Goal: Transaction & Acquisition: Book appointment/travel/reservation

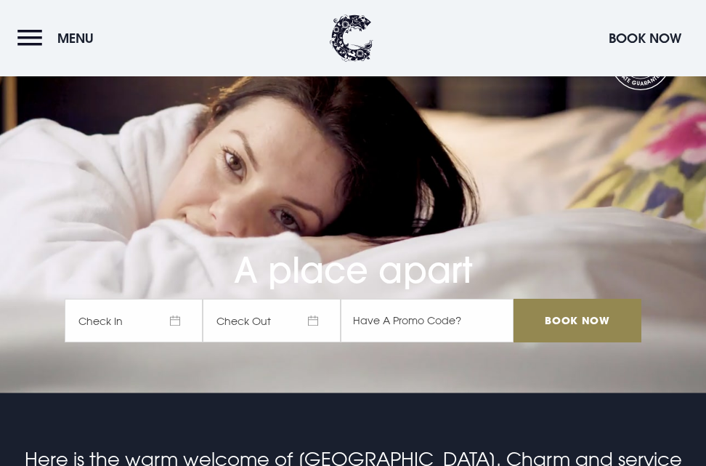
click at [158, 313] on span "Check In" at bounding box center [134, 321] width 138 height 44
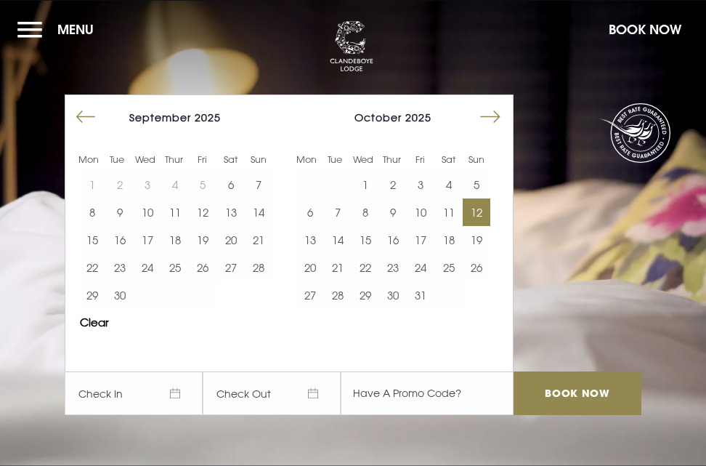
click at [483, 214] on button "12" at bounding box center [477, 212] width 28 height 28
click at [340, 238] on button "14" at bounding box center [338, 240] width 28 height 28
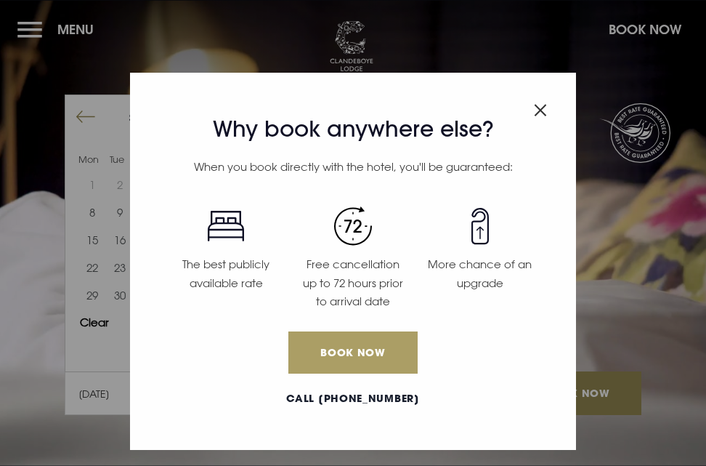
click at [352, 347] on link "Book Now" at bounding box center [352, 352] width 129 height 42
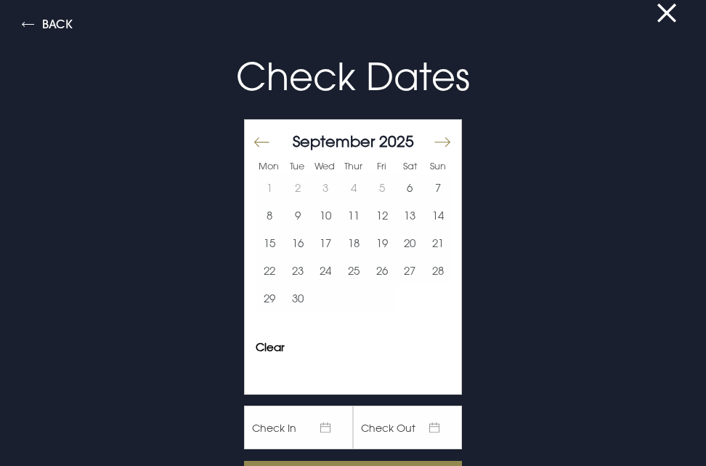
click at [433, 137] on button "Move forward to switch to the next month." at bounding box center [441, 142] width 17 height 31
click at [431, 220] on button "12" at bounding box center [438, 215] width 28 height 28
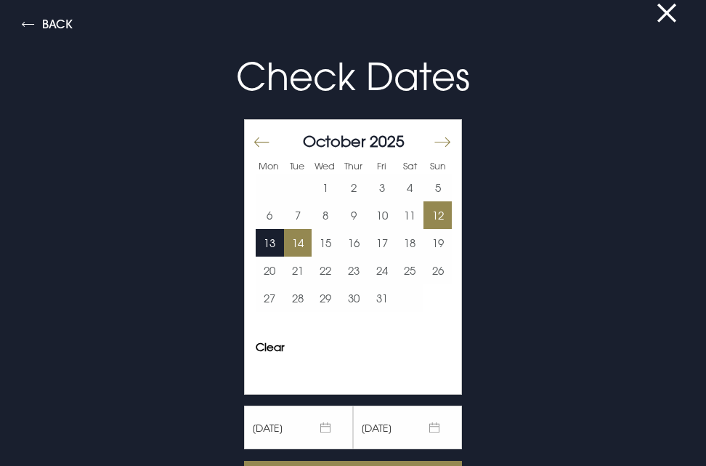
click at [286, 246] on button "14" at bounding box center [298, 243] width 28 height 28
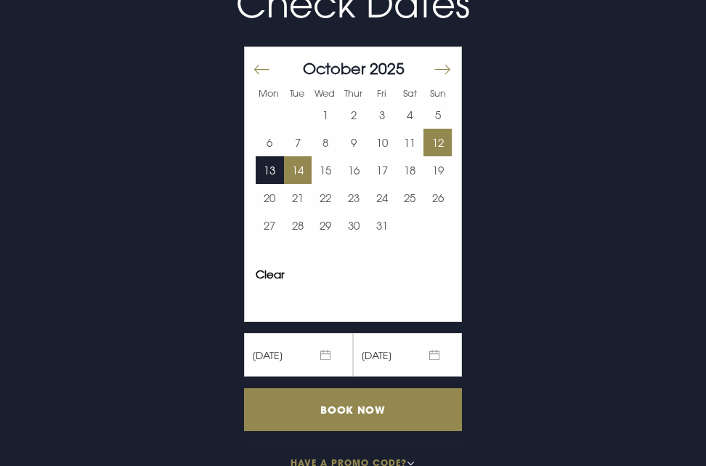
scroll to position [103, 0]
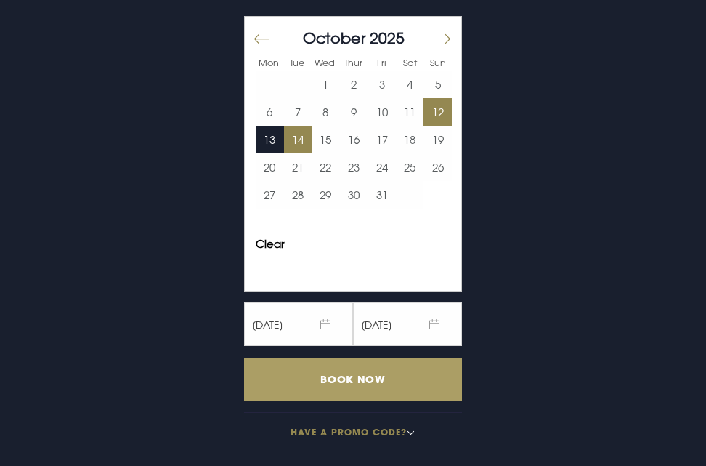
click at [340, 379] on input "Book Now" at bounding box center [353, 379] width 218 height 43
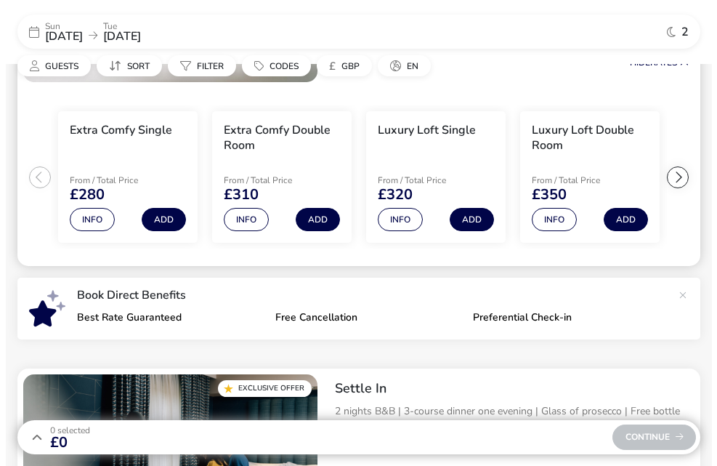
scroll to position [255, 0]
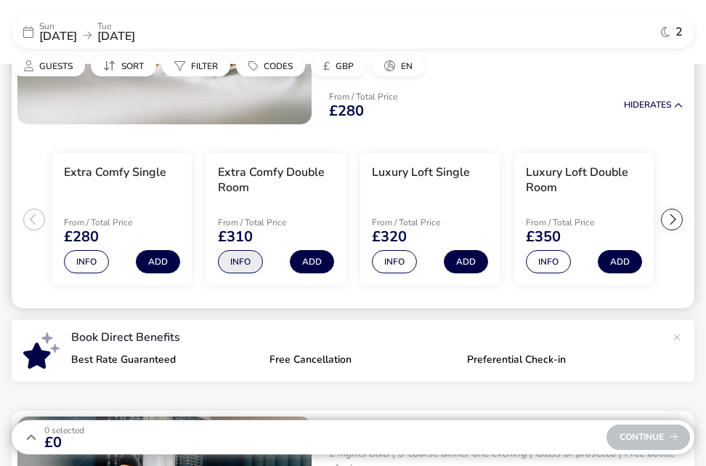
click at [240, 258] on button "Info" at bounding box center [240, 261] width 45 height 23
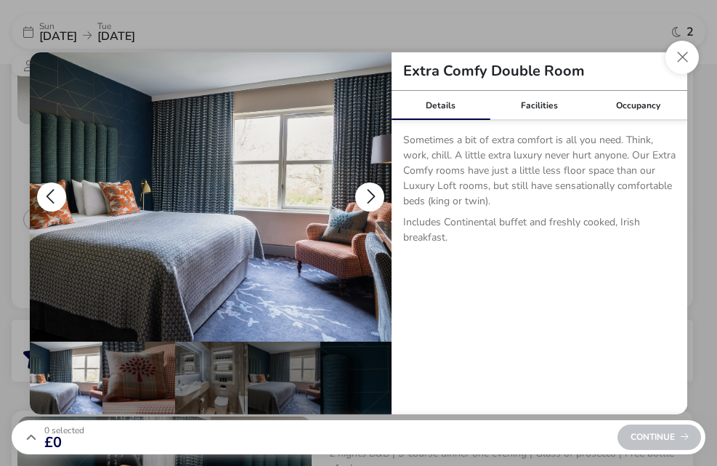
click at [371, 191] on button "details" at bounding box center [369, 196] width 29 height 29
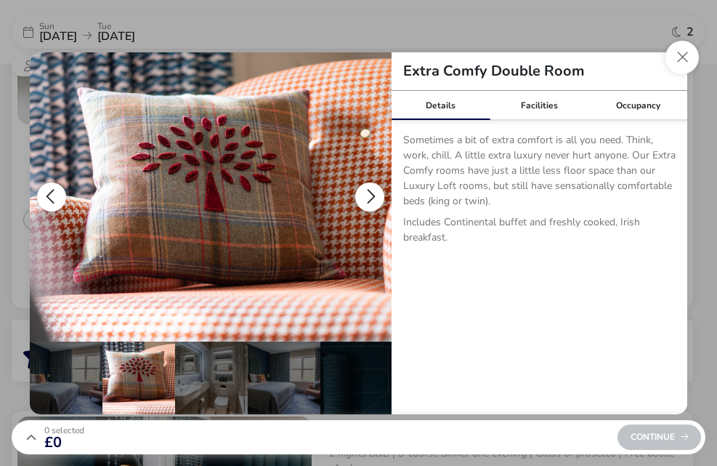
click at [371, 191] on button "details" at bounding box center [369, 196] width 29 height 29
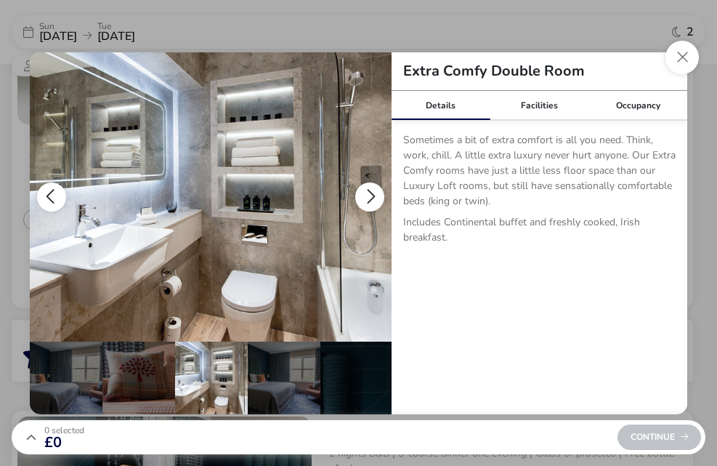
scroll to position [0, 73]
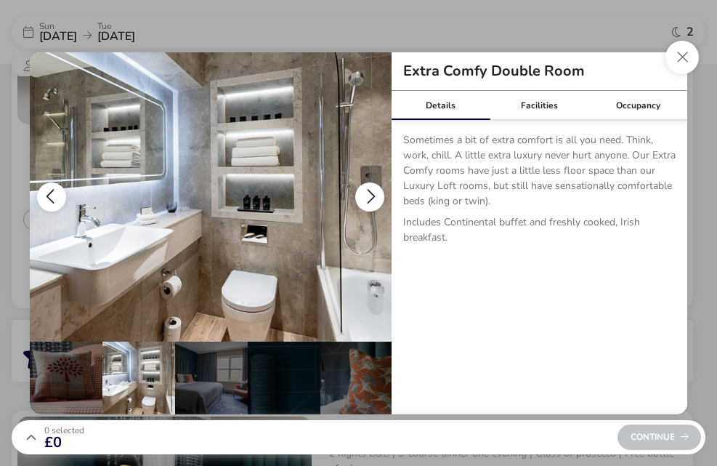
click at [371, 191] on button "details" at bounding box center [369, 196] width 29 height 29
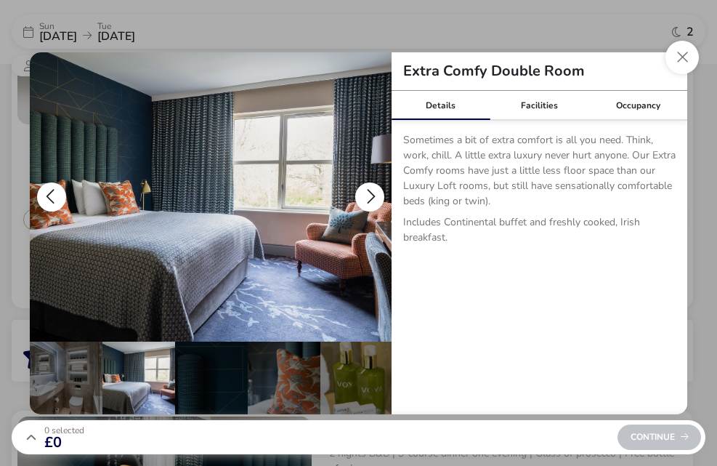
click at [371, 191] on button "details" at bounding box center [369, 196] width 29 height 29
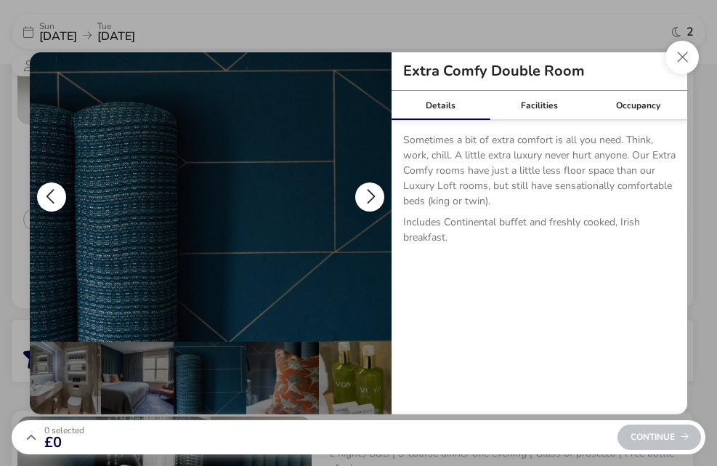
click at [371, 191] on button "details" at bounding box center [369, 196] width 29 height 29
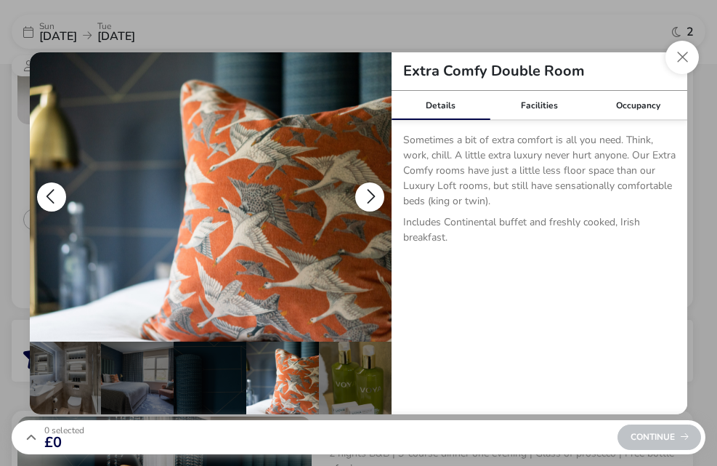
click at [371, 191] on button "details" at bounding box center [369, 196] width 29 height 29
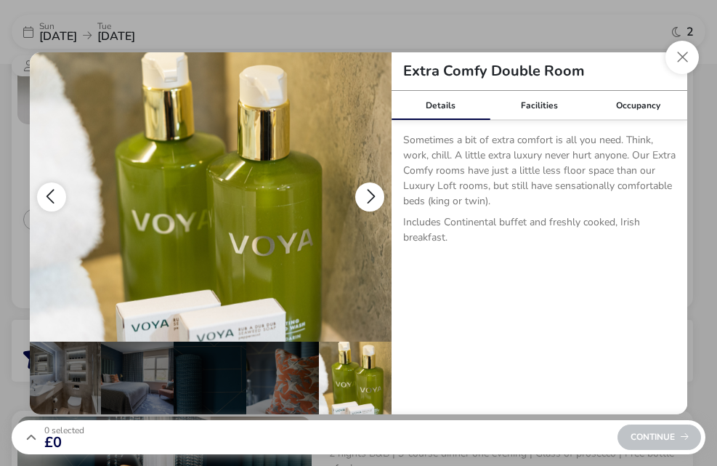
click at [371, 191] on button "details" at bounding box center [369, 196] width 29 height 29
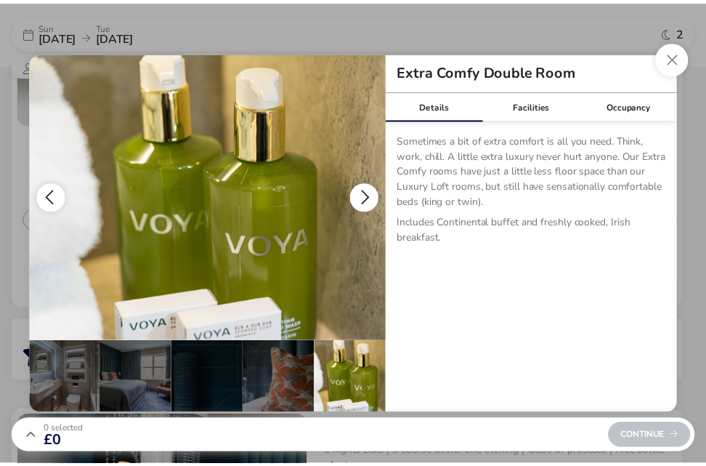
scroll to position [0, 0]
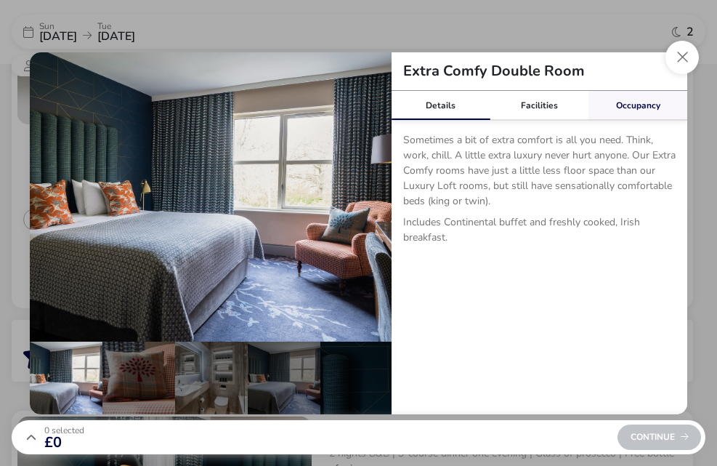
click at [643, 103] on link "Occupancy" at bounding box center [638, 105] width 99 height 29
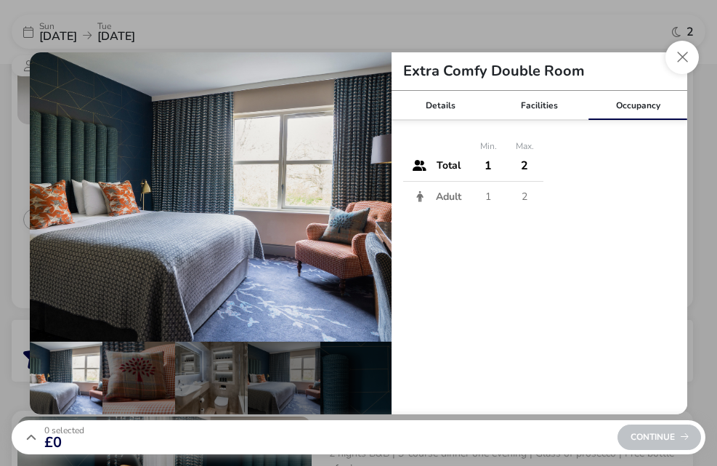
click at [528, 168] on td "2" at bounding box center [524, 165] width 37 height 31
click at [523, 196] on td "2" at bounding box center [524, 196] width 37 height 31
click at [682, 54] on button "Close dialog" at bounding box center [682, 57] width 33 height 33
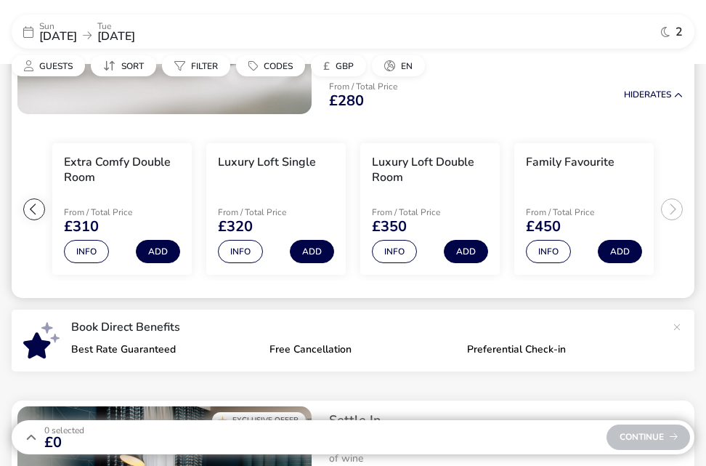
scroll to position [291, 0]
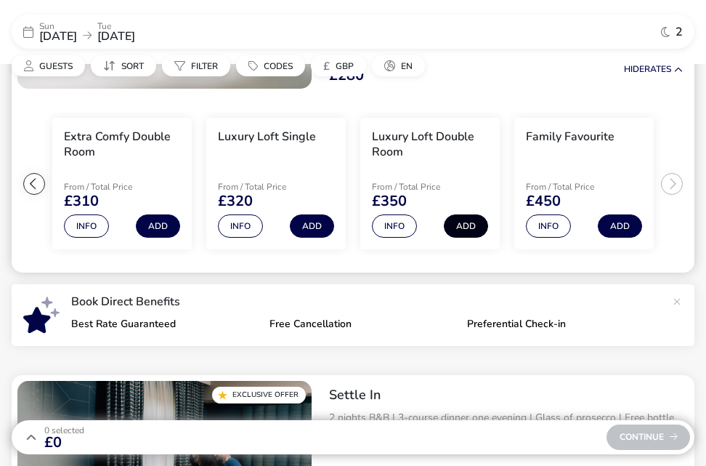
click at [464, 224] on button "Add" at bounding box center [466, 225] width 44 height 23
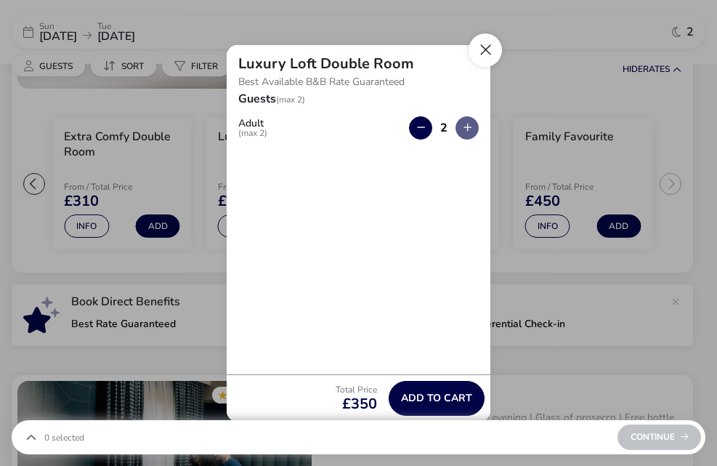
click at [485, 51] on button "Close" at bounding box center [485, 49] width 33 height 33
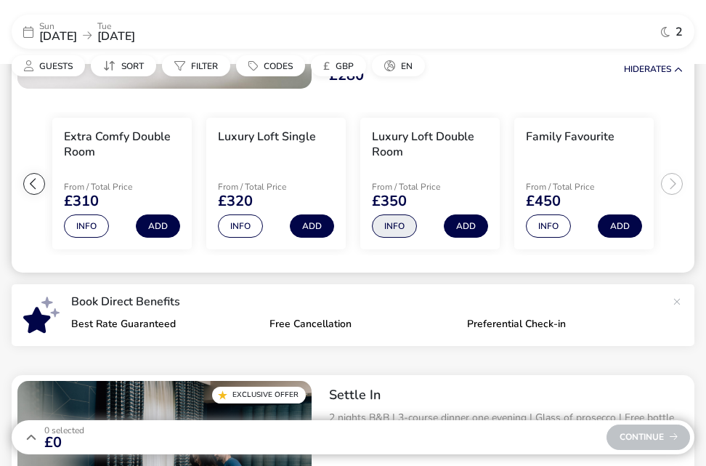
click at [393, 222] on button "Info" at bounding box center [394, 225] width 45 height 23
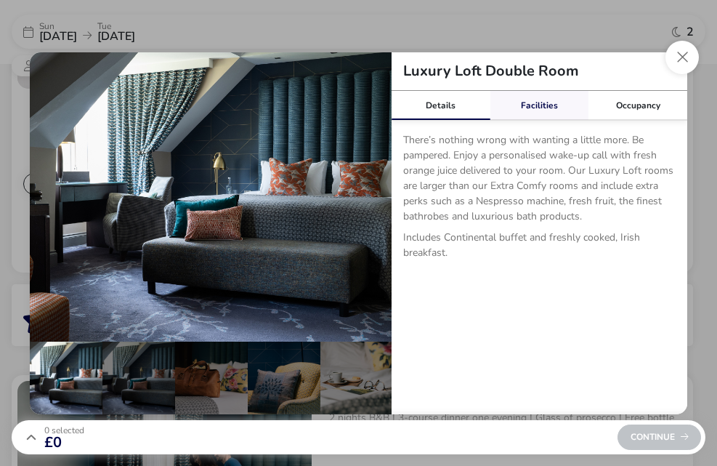
click at [536, 102] on link "Facilities" at bounding box center [539, 105] width 99 height 29
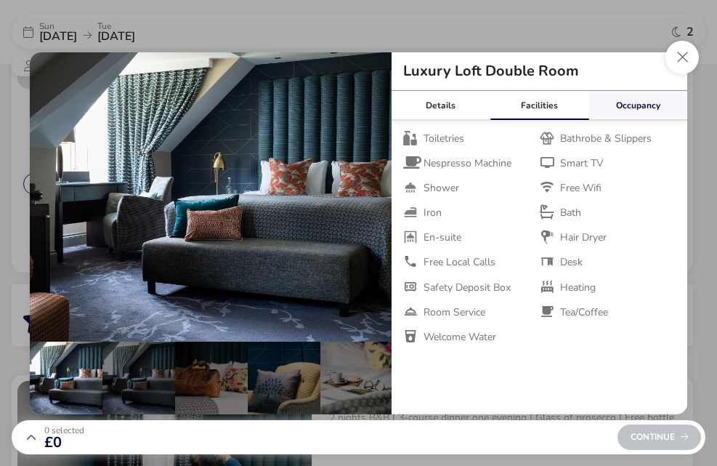
click at [632, 104] on link "Occupancy" at bounding box center [638, 105] width 99 height 29
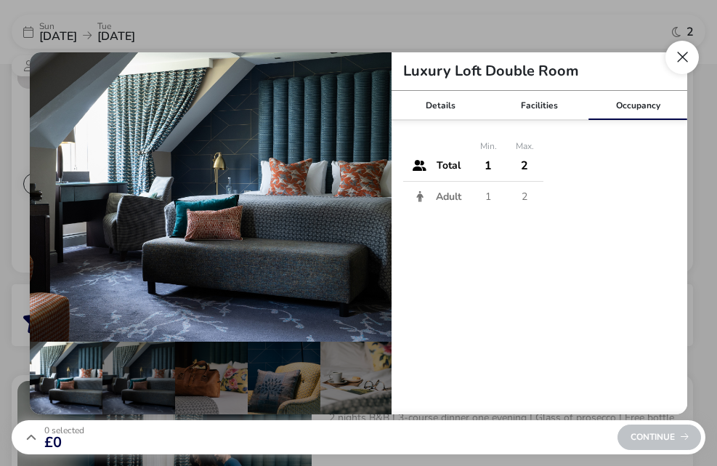
click at [680, 53] on button "Close dialog" at bounding box center [682, 57] width 33 height 33
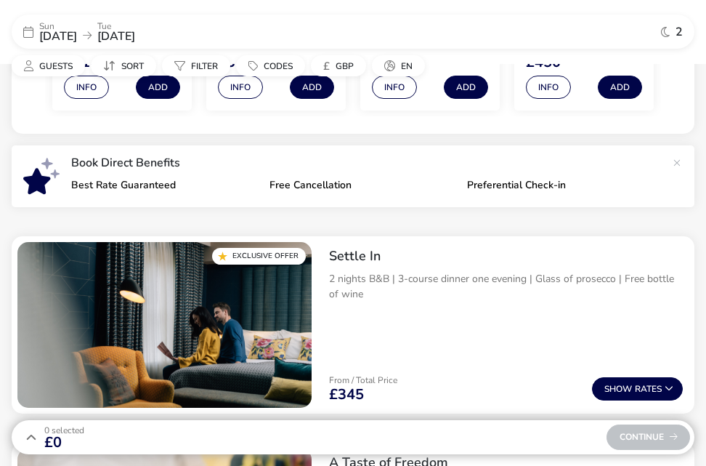
scroll to position [455, 0]
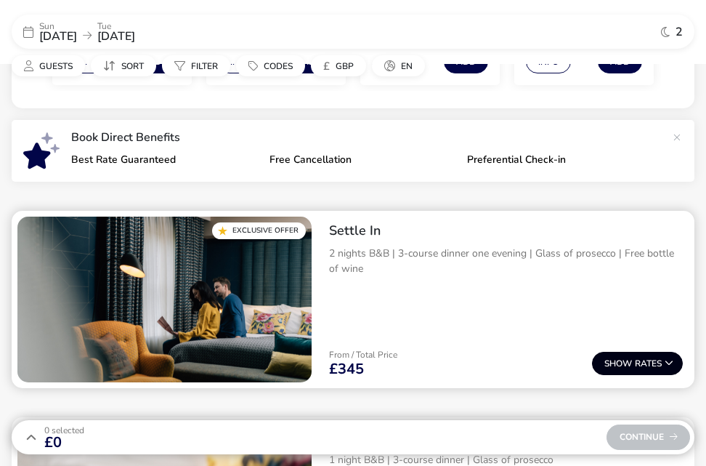
click at [630, 361] on span "Show" at bounding box center [620, 363] width 31 height 9
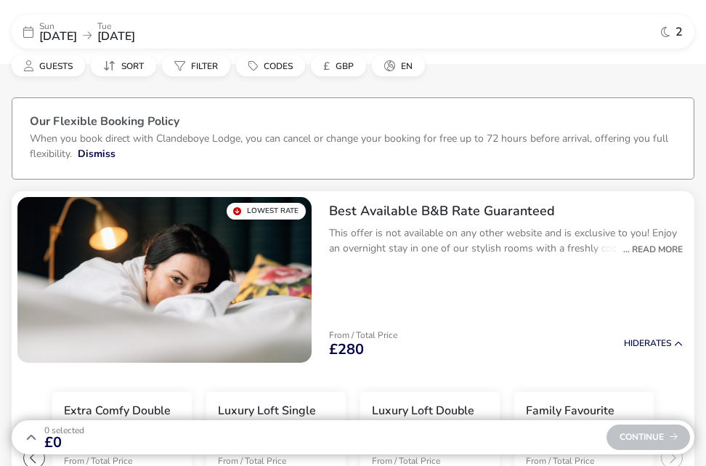
scroll to position [0, 0]
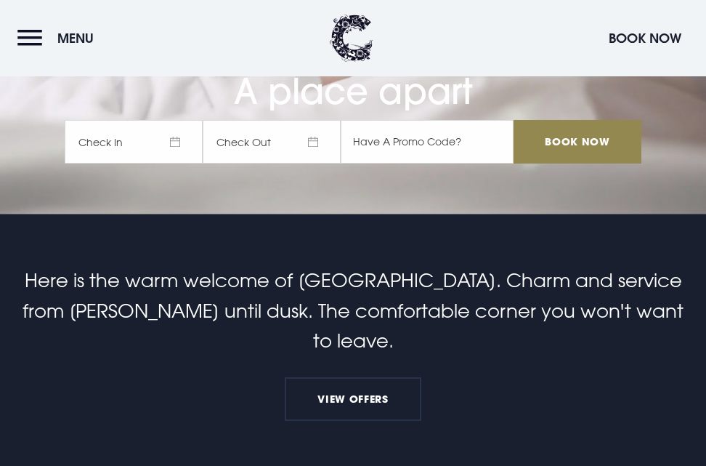
scroll to position [218, 0]
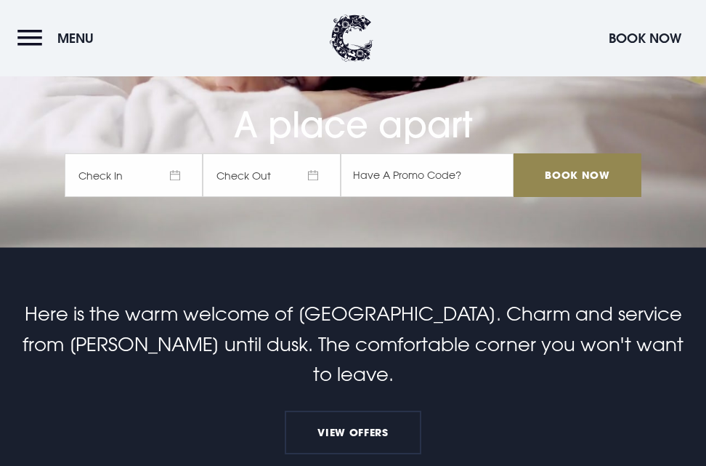
click at [120, 179] on span "Check In" at bounding box center [134, 175] width 138 height 44
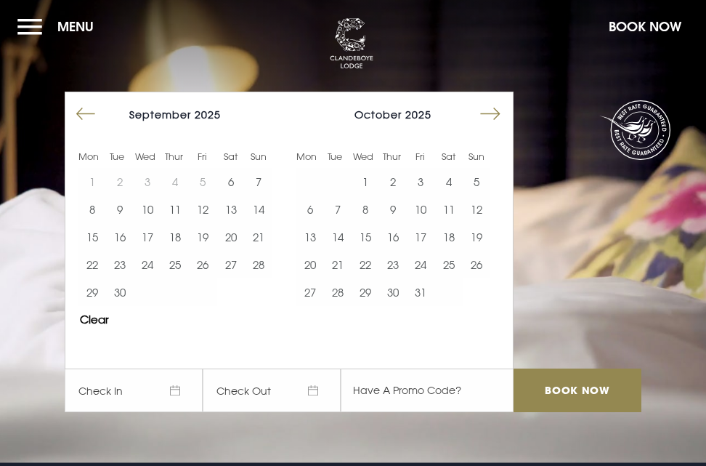
scroll to position [0, 0]
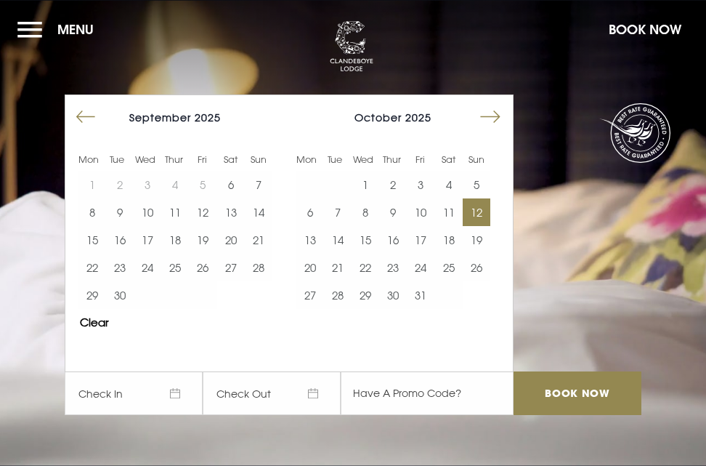
click at [487, 210] on button "12" at bounding box center [477, 212] width 28 height 28
click at [344, 238] on button "14" at bounding box center [338, 240] width 28 height 28
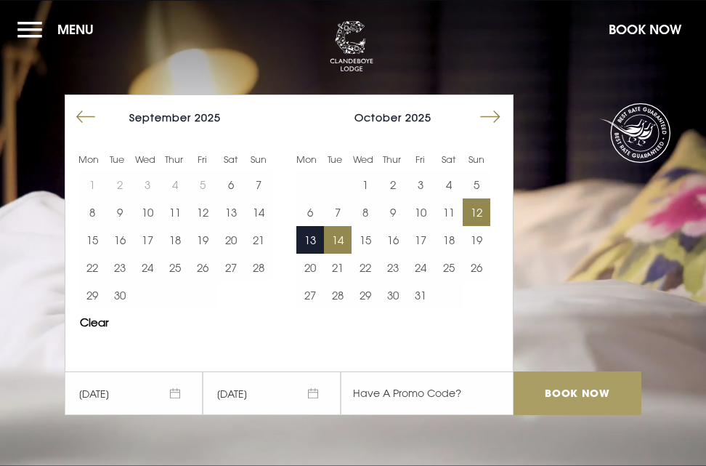
click at [590, 385] on input "Book Now" at bounding box center [578, 393] width 128 height 44
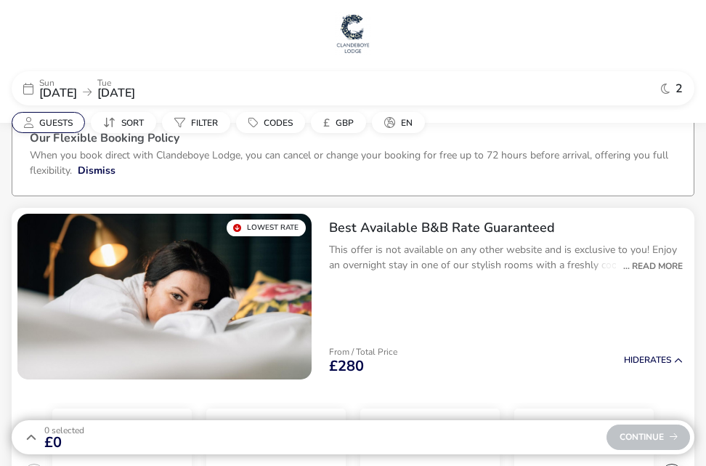
click at [47, 118] on span "Guests" at bounding box center [55, 123] width 33 height 12
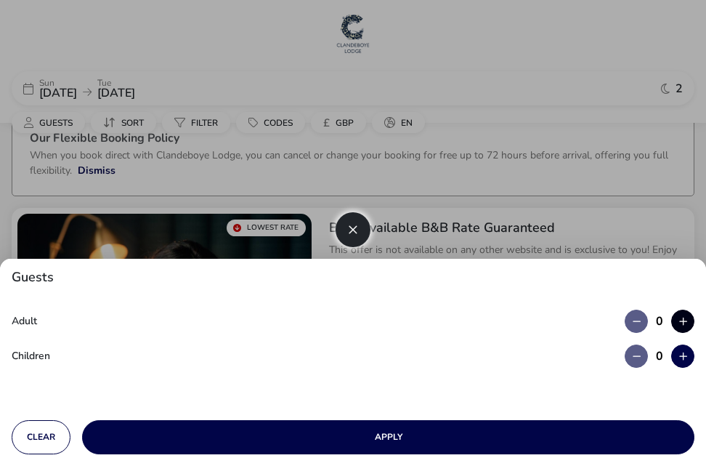
click at [680, 320] on button "button" at bounding box center [682, 321] width 23 height 23
type input "2"
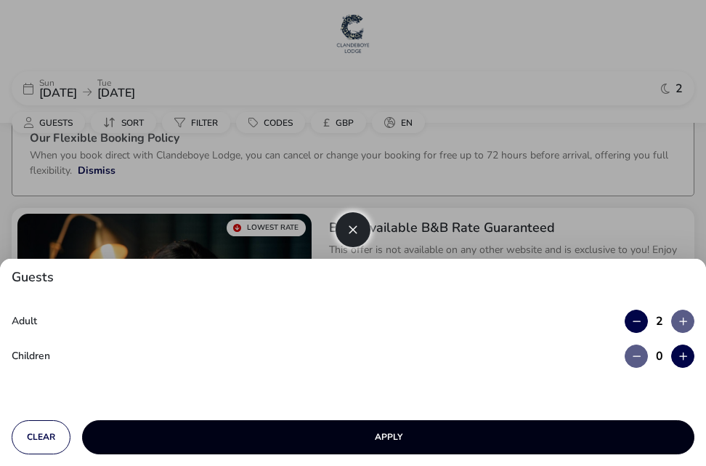
click at [385, 439] on button "Apply" at bounding box center [388, 437] width 613 height 34
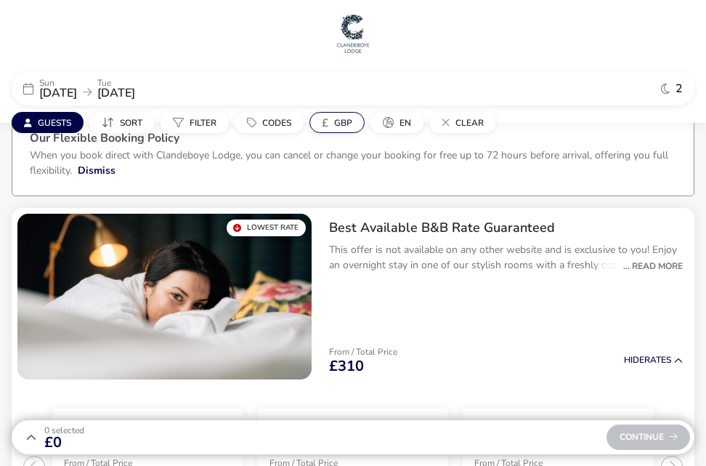
click at [343, 122] on span "GBP" at bounding box center [343, 123] width 18 height 12
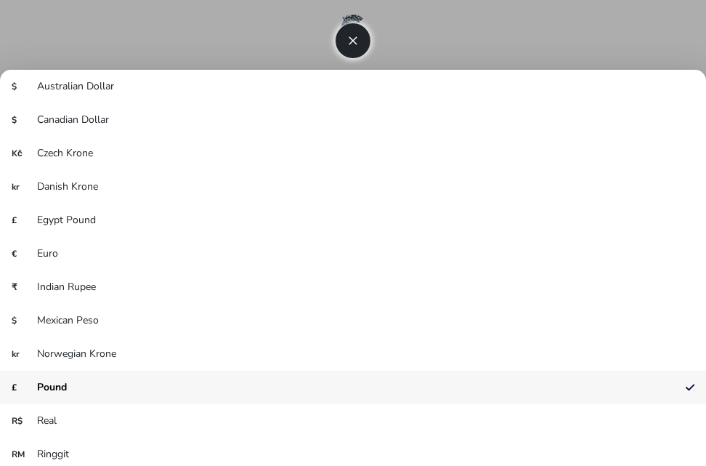
click at [59, 385] on li "£ Pound" at bounding box center [353, 387] width 706 height 33
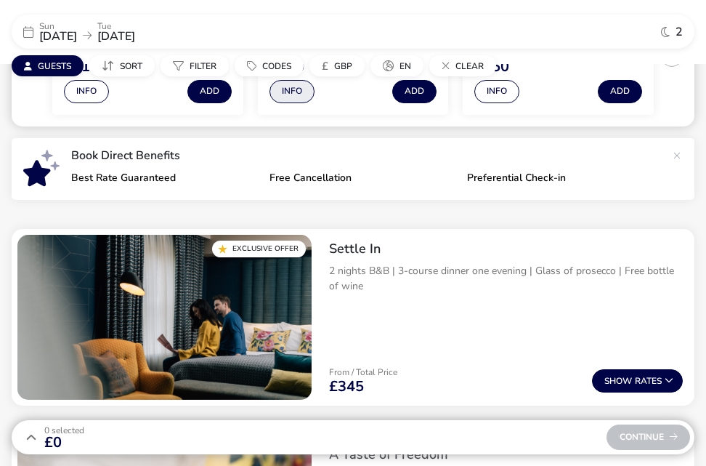
scroll to position [436, 0]
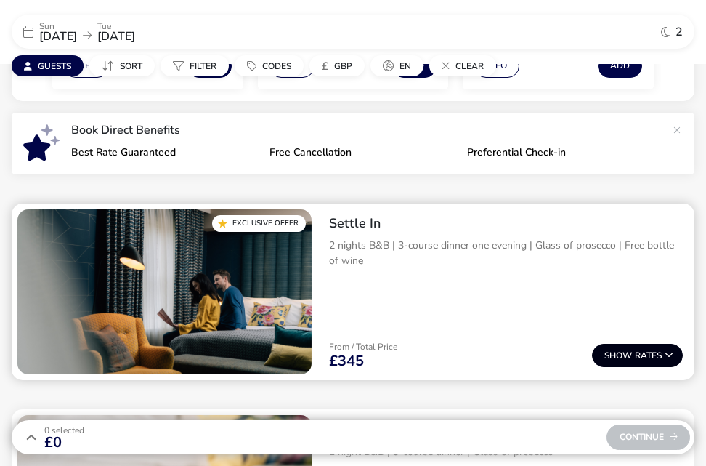
click at [617, 354] on span "Show" at bounding box center [620, 355] width 31 height 9
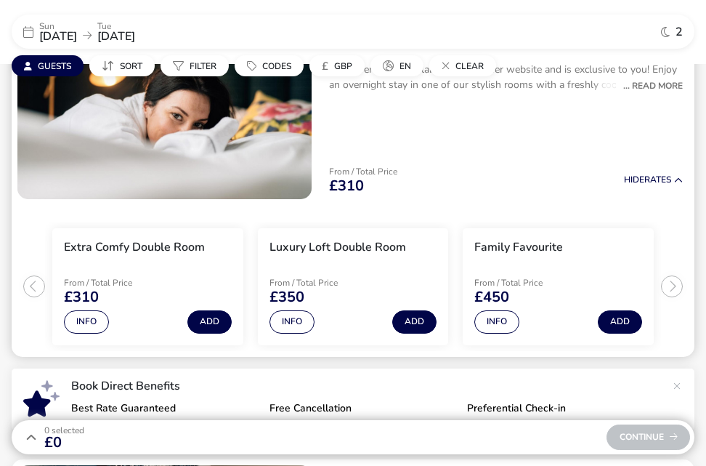
scroll to position [203, 0]
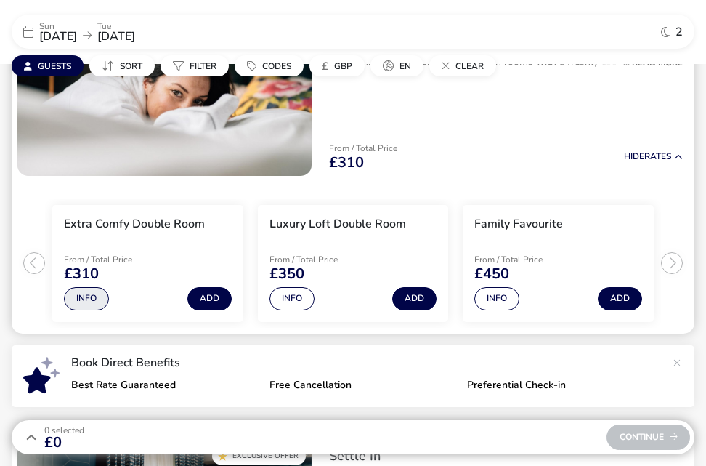
click at [84, 295] on button "Info" at bounding box center [86, 298] width 45 height 23
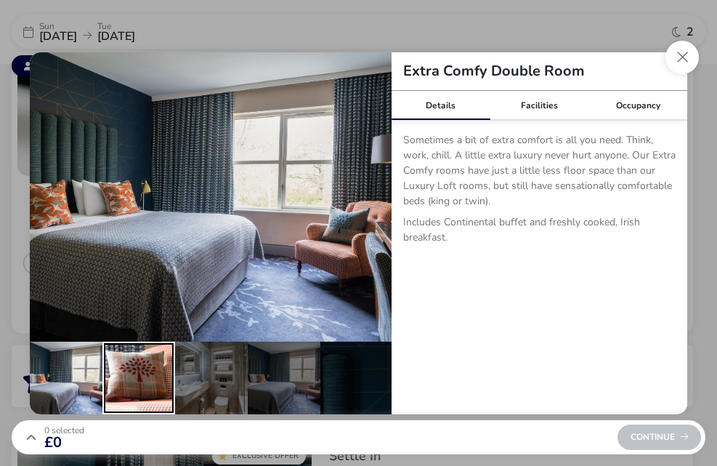
click at [135, 344] on div "details" at bounding box center [138, 378] width 73 height 73
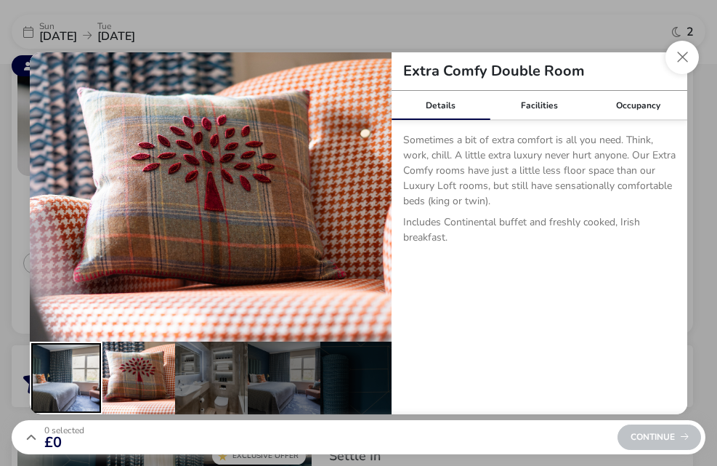
click at [78, 353] on div "details" at bounding box center [66, 378] width 73 height 73
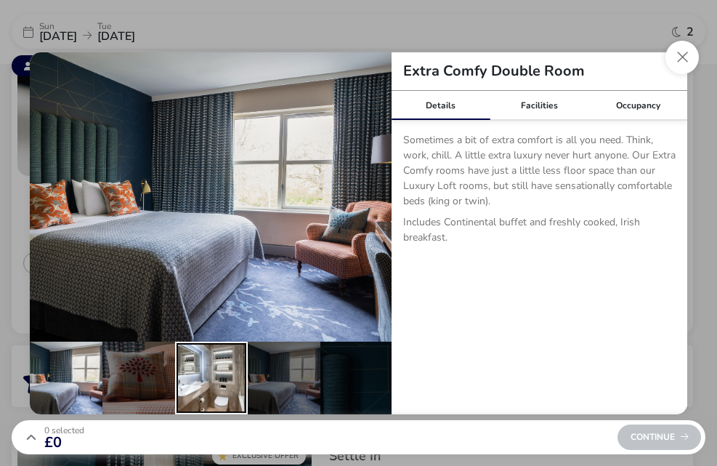
click at [209, 371] on div "details" at bounding box center [211, 378] width 73 height 73
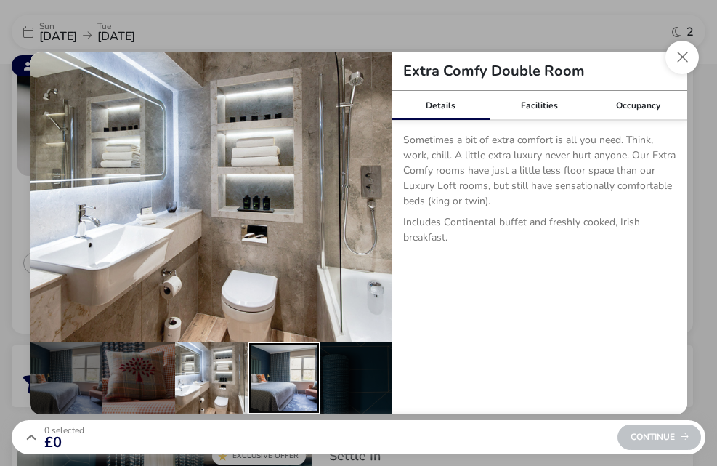
click at [288, 371] on div "details" at bounding box center [284, 378] width 73 height 73
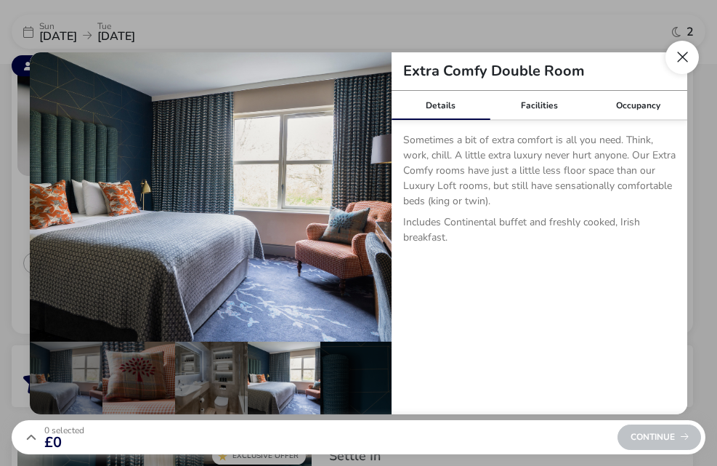
click at [682, 57] on button "Close dialog" at bounding box center [682, 57] width 33 height 33
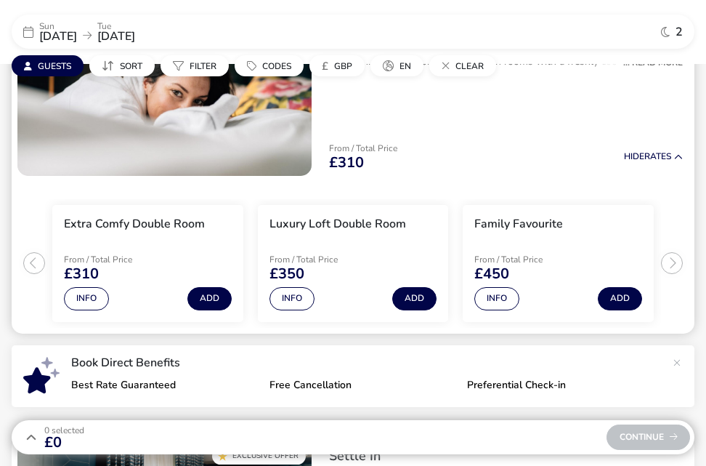
scroll to position [276, 0]
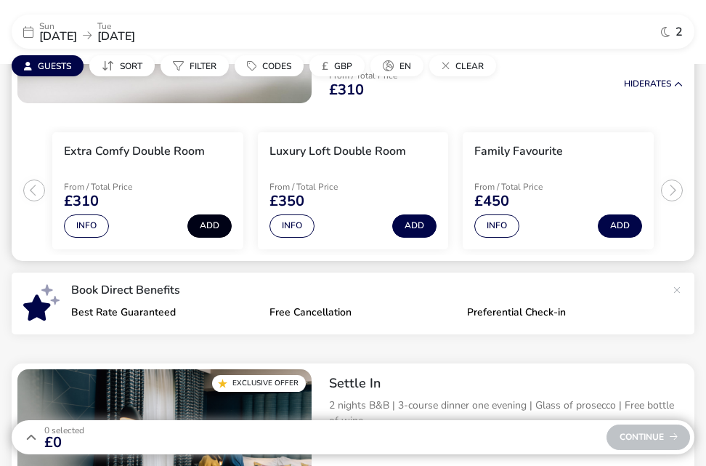
click at [212, 222] on button "Add" at bounding box center [209, 225] width 44 height 23
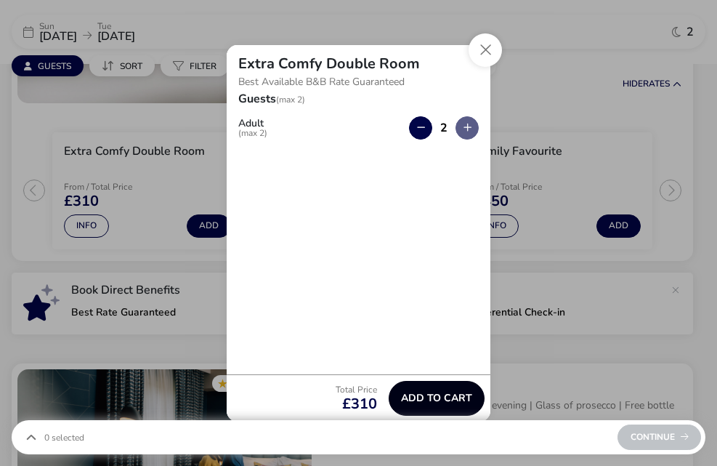
click at [437, 397] on span "Add to cart" at bounding box center [436, 397] width 71 height 11
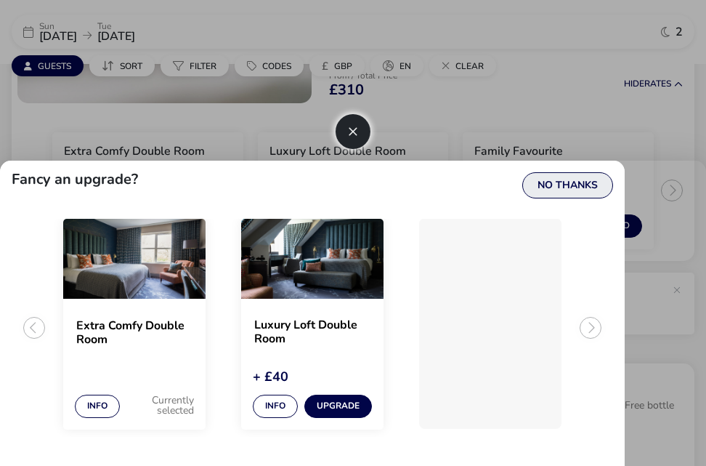
click at [557, 181] on button "No Thanks" at bounding box center [567, 185] width 91 height 26
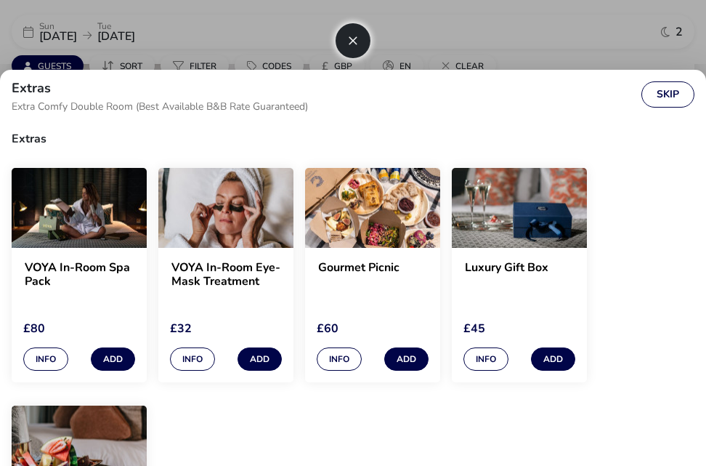
scroll to position [0, 0]
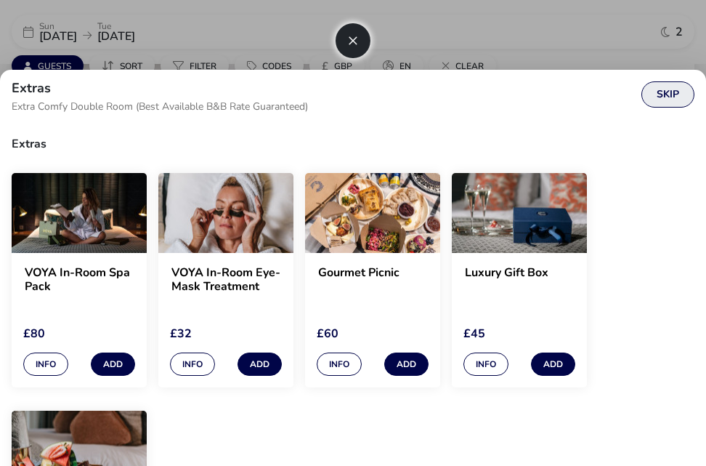
click at [666, 95] on button "Skip" at bounding box center [668, 94] width 53 height 26
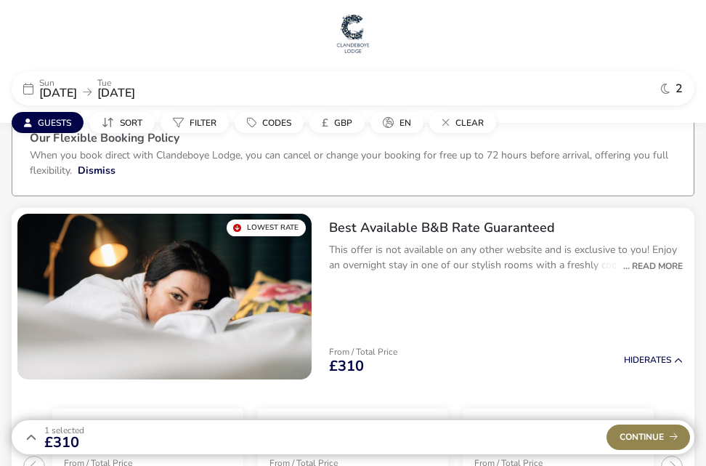
click at [60, 121] on span "Guests" at bounding box center [54, 123] width 33 height 12
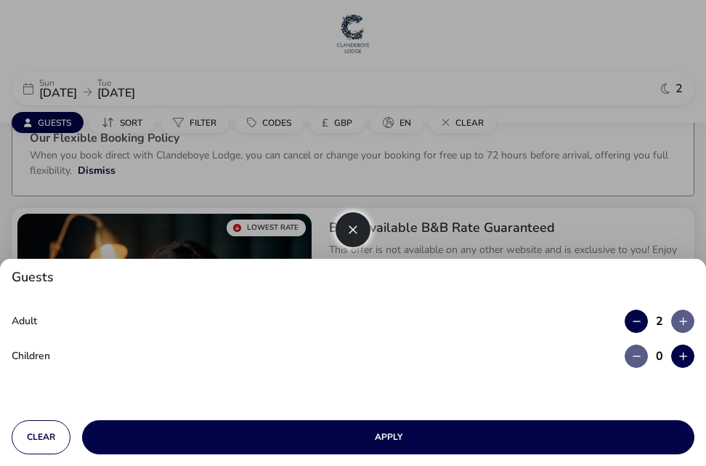
click at [60, 121] on div at bounding box center [353, 233] width 706 height 466
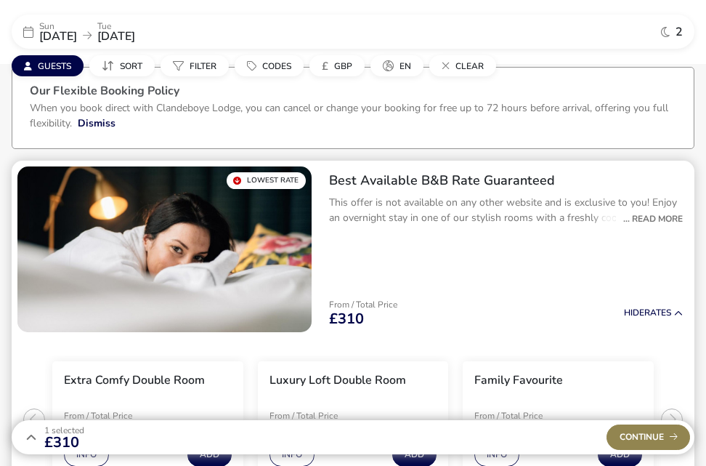
scroll to position [145, 0]
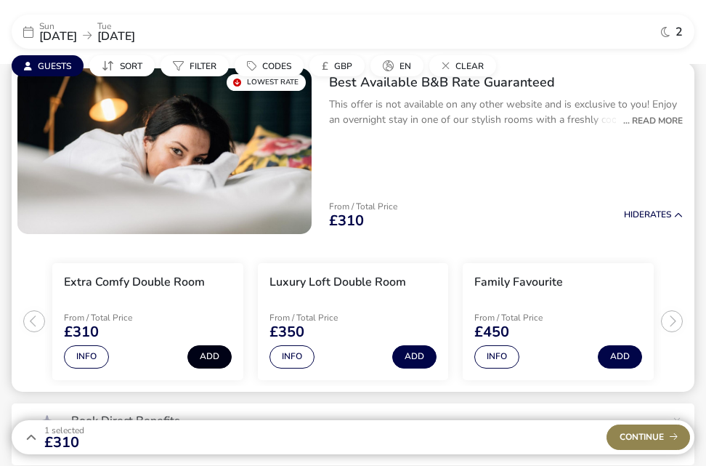
click at [215, 355] on button "Add" at bounding box center [209, 356] width 44 height 23
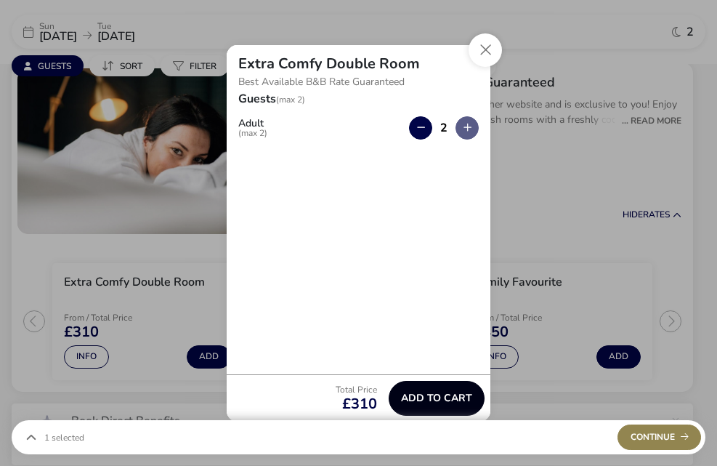
click at [432, 393] on span "Add to cart" at bounding box center [436, 397] width 71 height 11
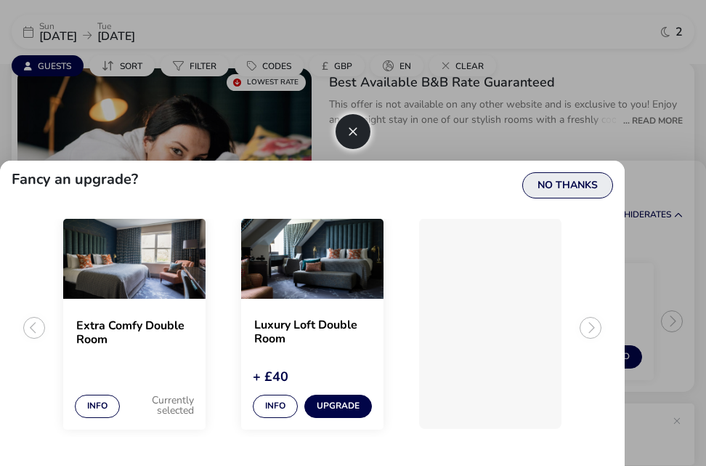
click at [552, 188] on button "No Thanks" at bounding box center [567, 185] width 91 height 26
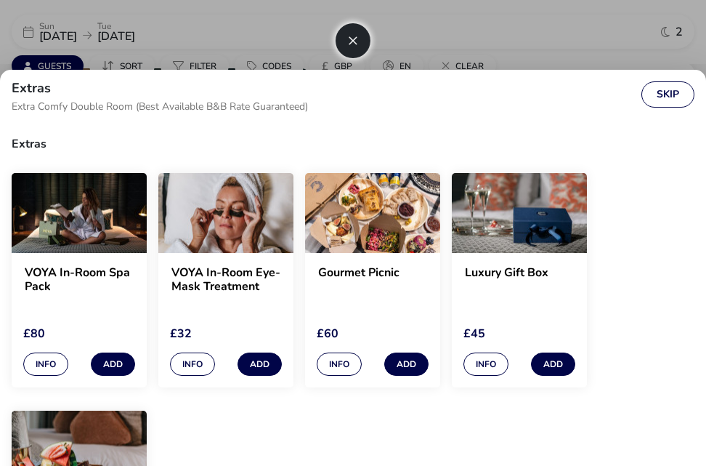
click at [352, 43] on button "button" at bounding box center [353, 40] width 35 height 35
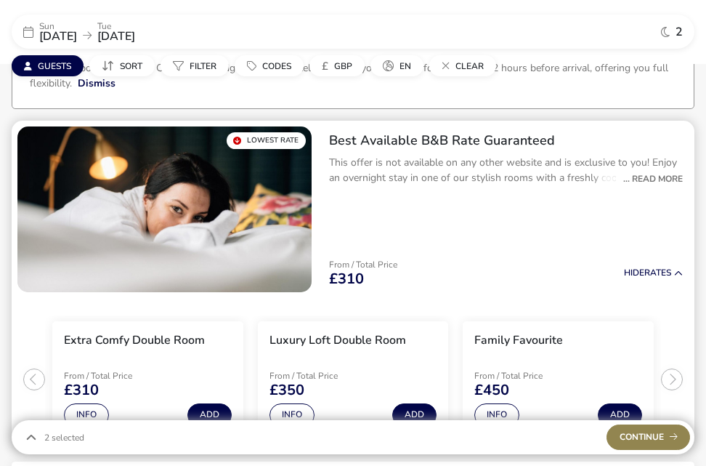
scroll to position [0, 0]
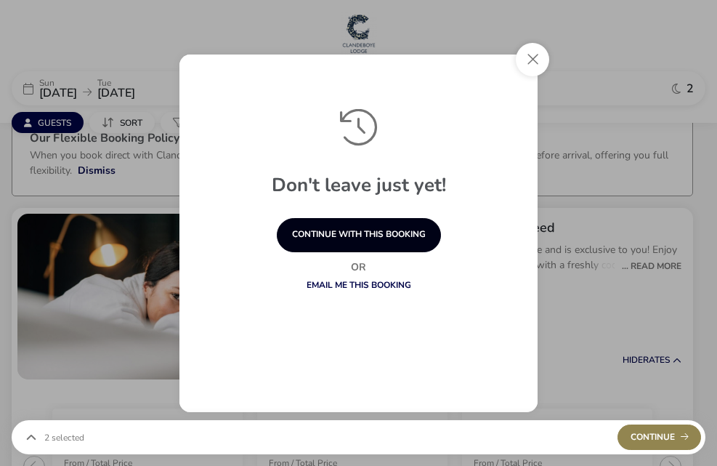
click at [338, 232] on button "continue with this booking" at bounding box center [359, 235] width 164 height 34
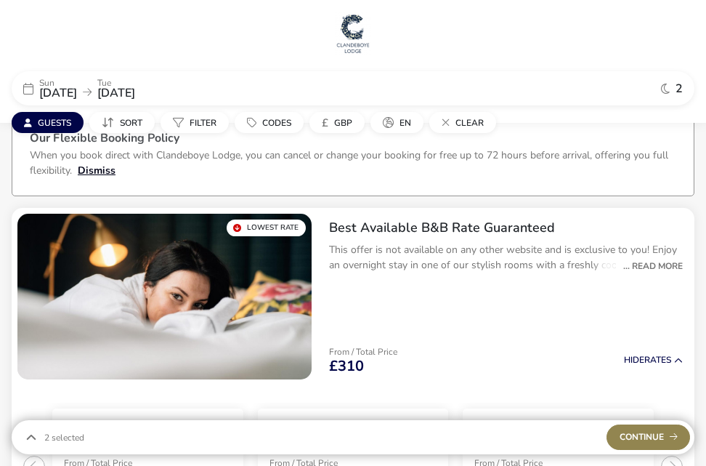
click at [104, 170] on button "Dismiss" at bounding box center [97, 170] width 38 height 15
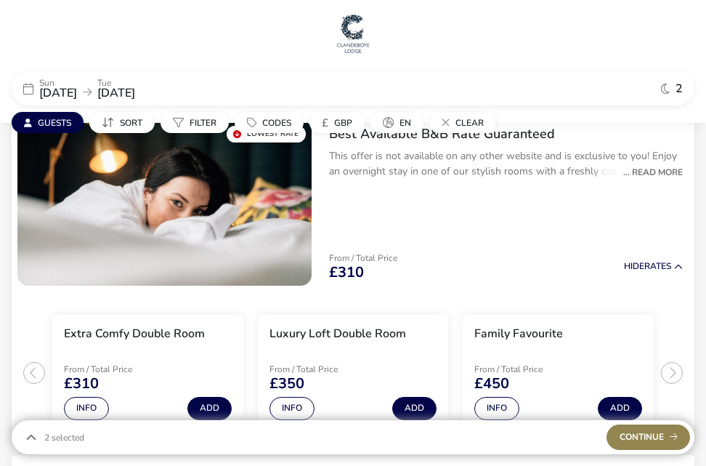
click at [360, 35] on img at bounding box center [353, 34] width 36 height 44
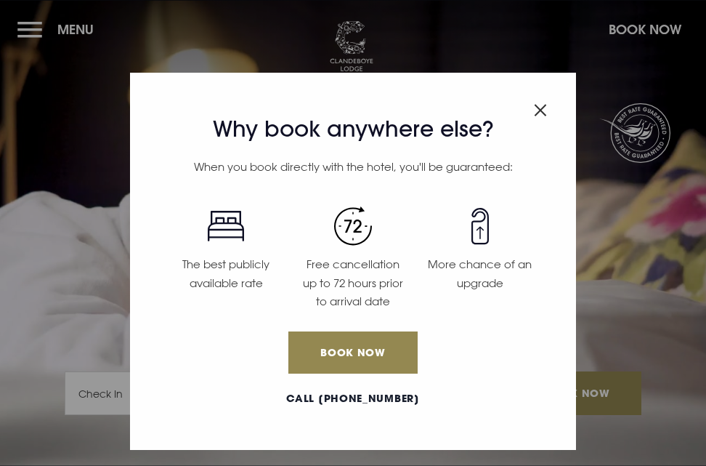
click at [539, 109] on img "Close modal" at bounding box center [540, 110] width 13 height 12
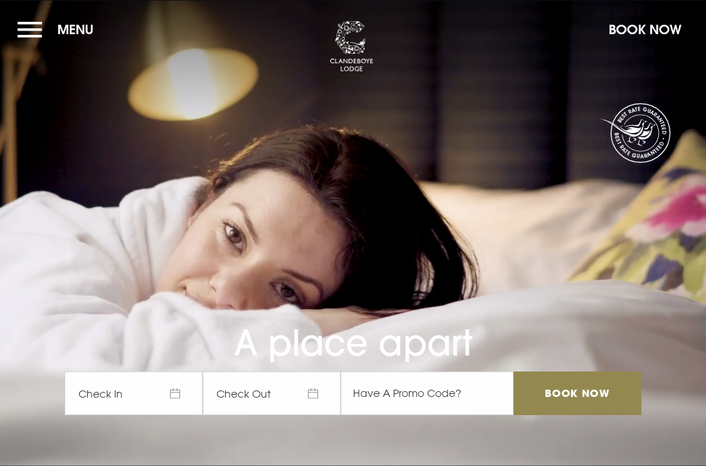
click at [542, 112] on section "A place apart Check In Check Out Mon Tue Wed Thur Fri Sat Sun Mon Tue Wed Thur …" at bounding box center [353, 233] width 706 height 466
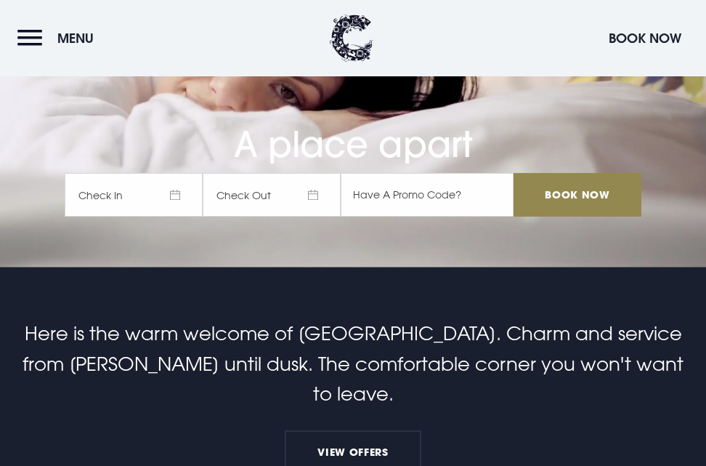
scroll to position [218, 0]
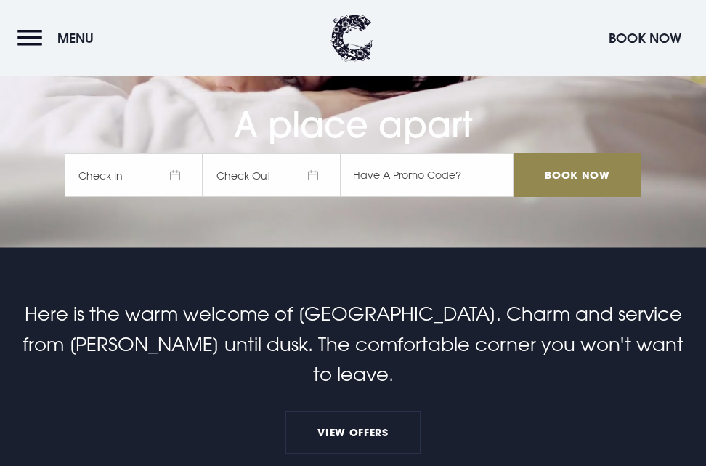
click at [162, 172] on span "Check In" at bounding box center [134, 175] width 138 height 44
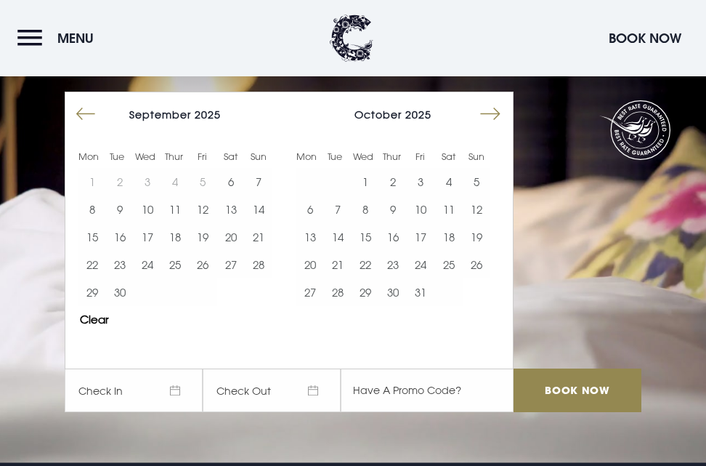
scroll to position [0, 0]
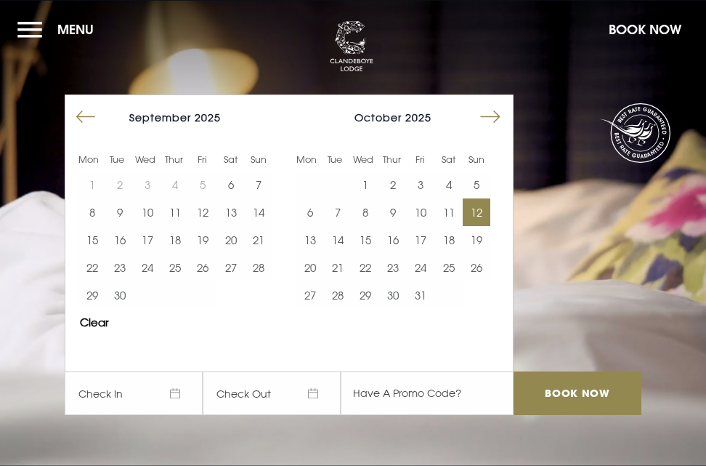
click at [481, 210] on button "12" at bounding box center [477, 212] width 28 height 28
click at [347, 240] on button "14" at bounding box center [338, 240] width 28 height 28
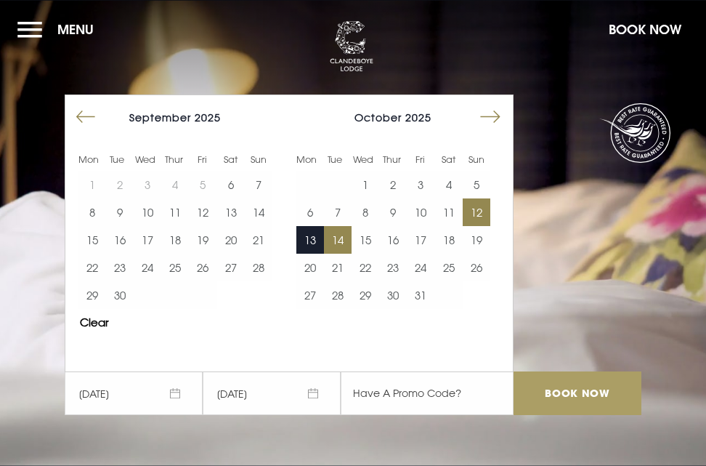
click at [597, 394] on input "Book Now" at bounding box center [578, 393] width 128 height 44
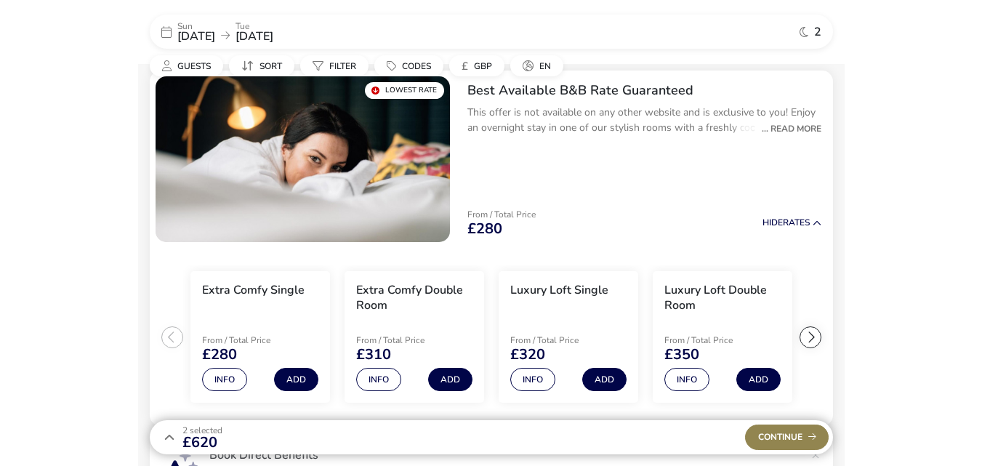
scroll to position [44, 0]
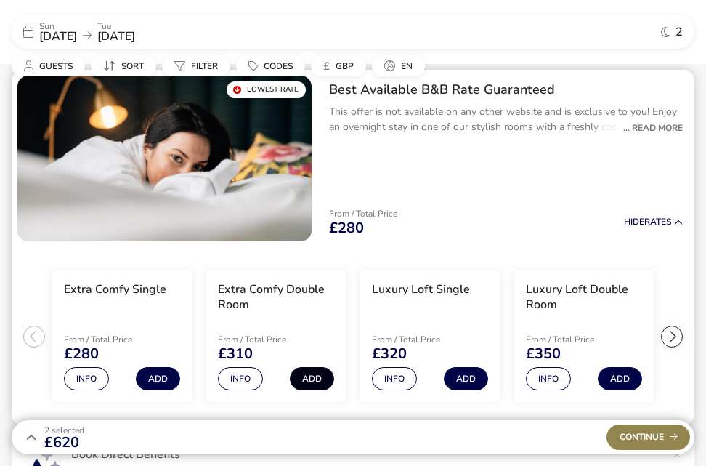
click at [310, 372] on button "Add" at bounding box center [312, 378] width 44 height 23
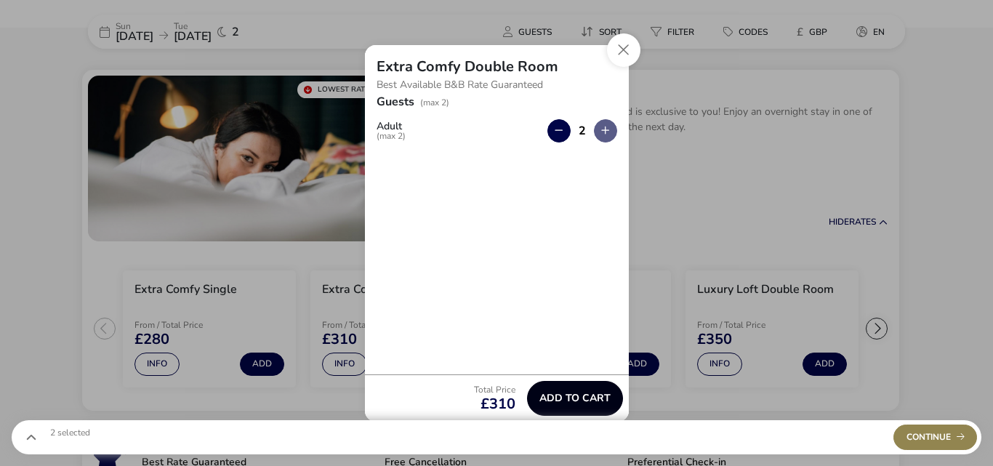
click at [565, 393] on span "Add to cart" at bounding box center [574, 397] width 71 height 11
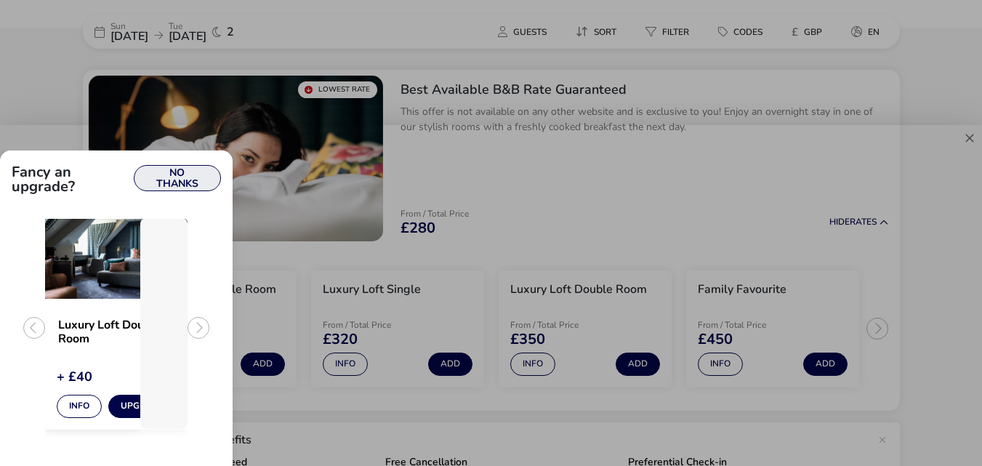
click at [169, 178] on button "No Thanks" at bounding box center [177, 178] width 87 height 26
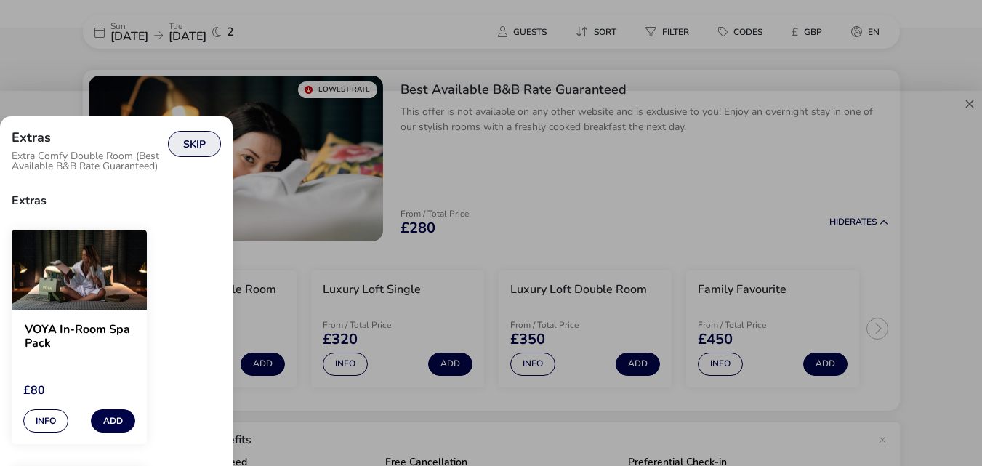
click at [189, 142] on button "Skip" at bounding box center [194, 144] width 53 height 26
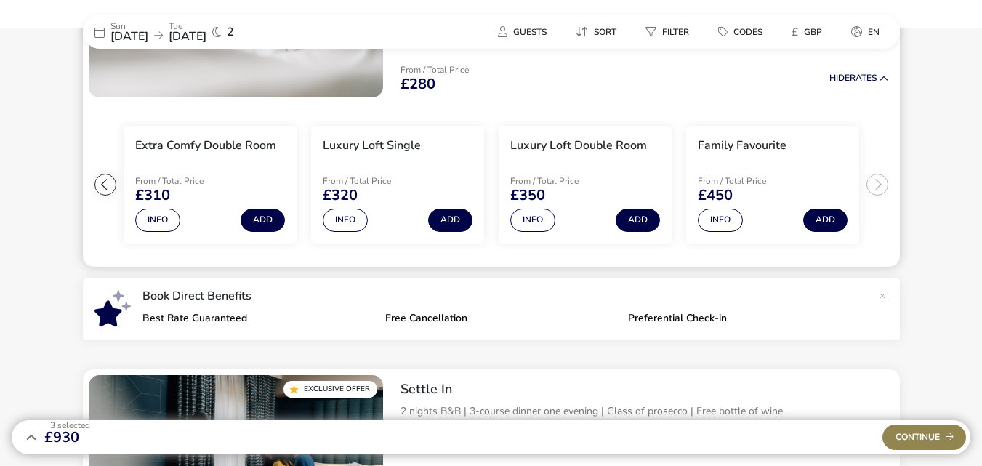
scroll to position [190, 0]
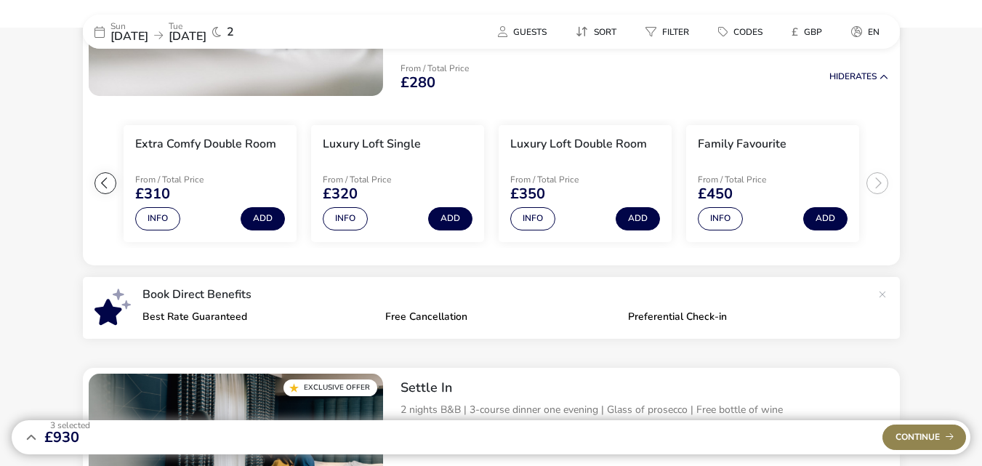
click at [32, 437] on icon at bounding box center [30, 436] width 15 height 15
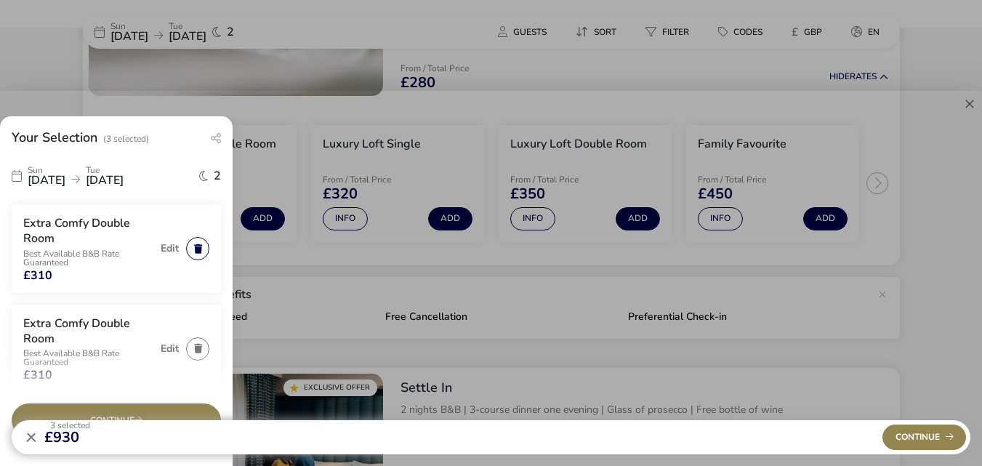
click at [189, 246] on button "button" at bounding box center [197, 248] width 23 height 23
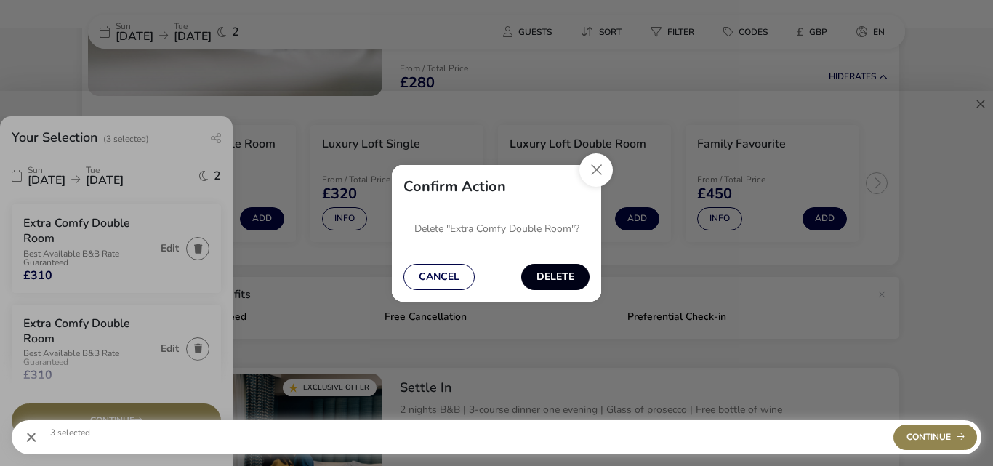
click at [556, 272] on button "Delete" at bounding box center [555, 277] width 68 height 26
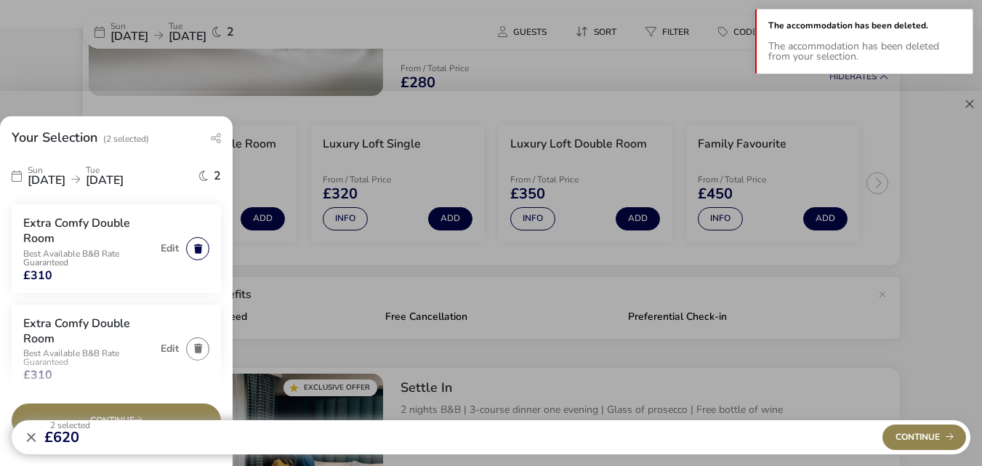
click at [190, 249] on button "button" at bounding box center [197, 248] width 23 height 23
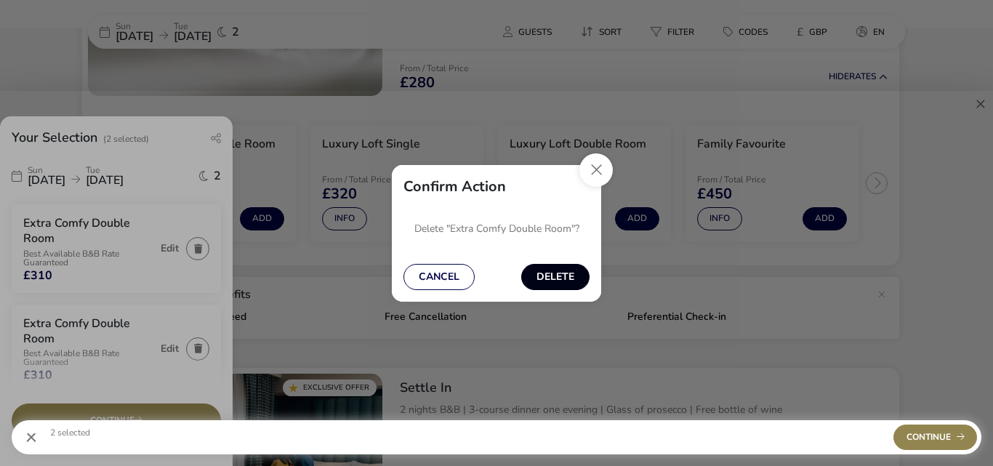
click at [555, 270] on button "Delete" at bounding box center [555, 277] width 68 height 26
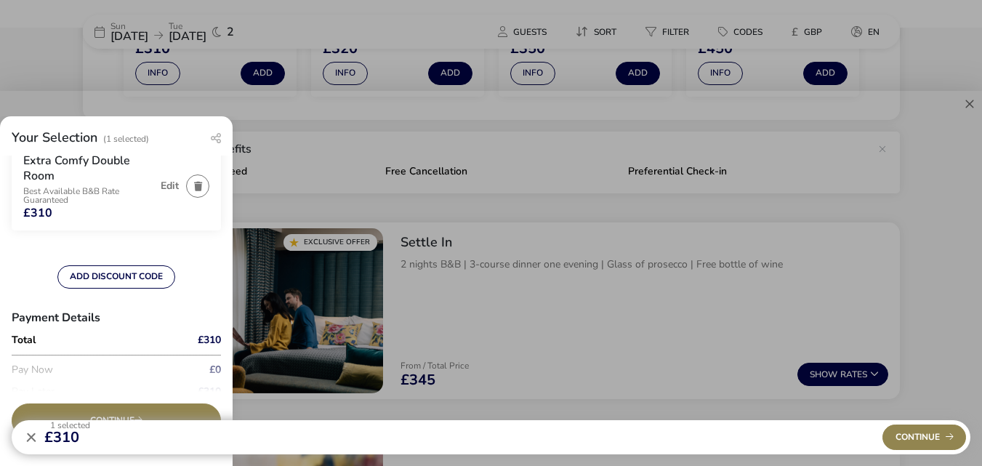
scroll to position [0, 0]
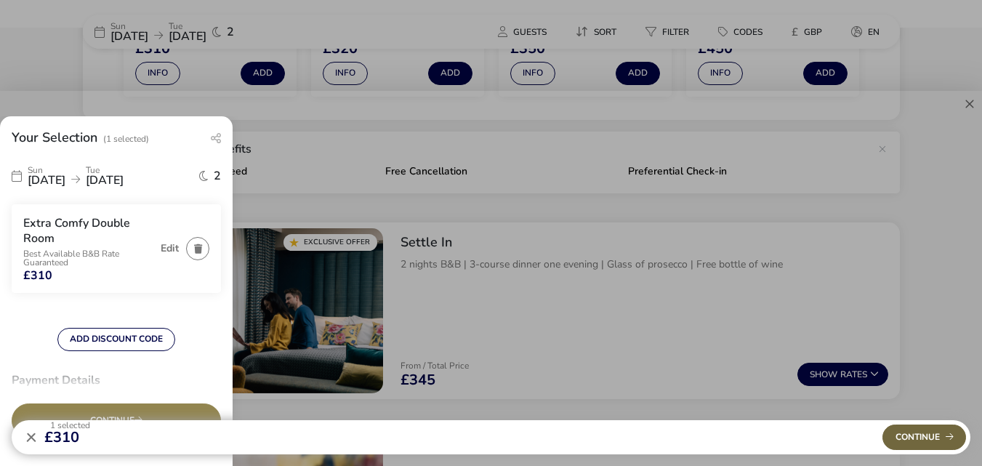
click at [706, 437] on span "Continue" at bounding box center [924, 436] width 58 height 9
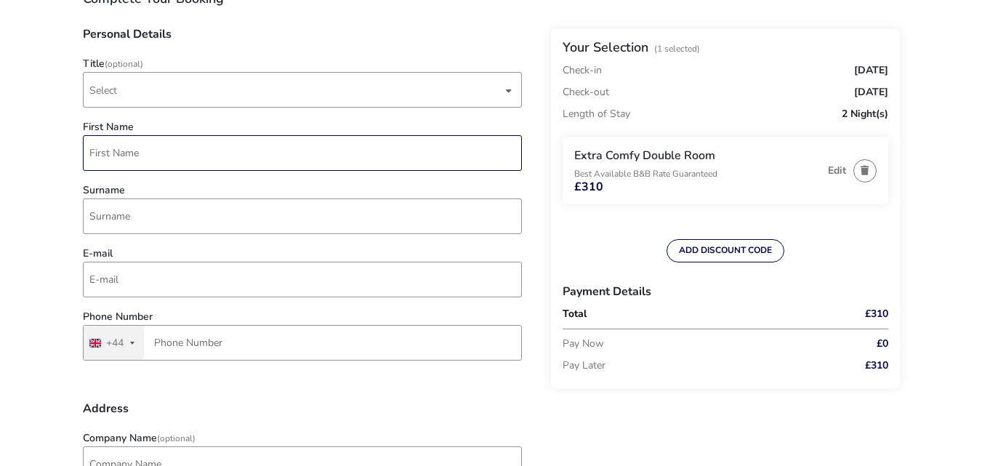
scroll to position [73, 0]
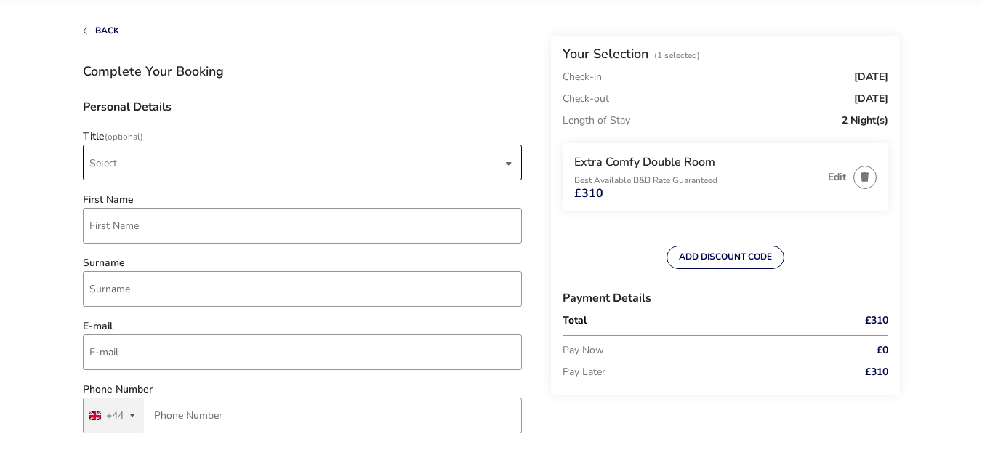
click at [510, 165] on div "dropdown trigger" at bounding box center [508, 163] width 7 height 28
click at [92, 193] on li "Mr" at bounding box center [303, 199] width 439 height 36
click at [100, 222] on input "First Name" at bounding box center [302, 226] width 439 height 36
type input "[PERSON_NAME]"
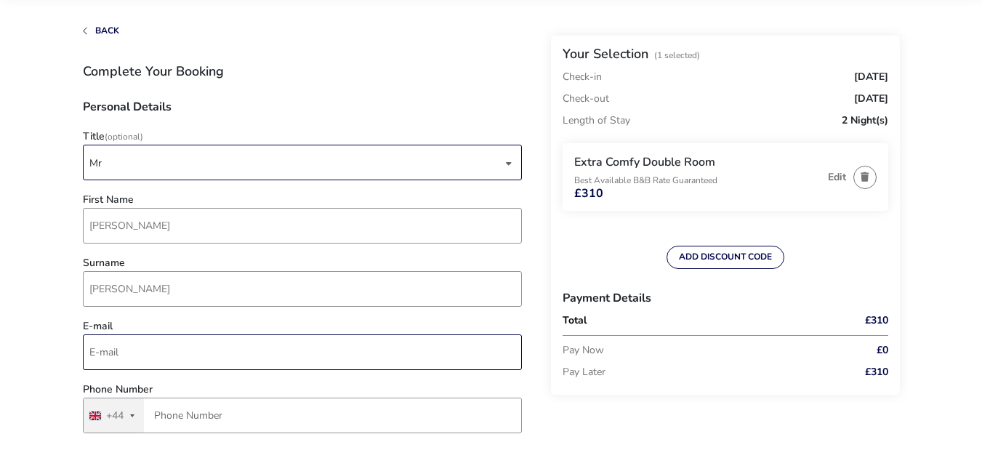
type input "[EMAIL_ADDRESS][DOMAIN_NAME]"
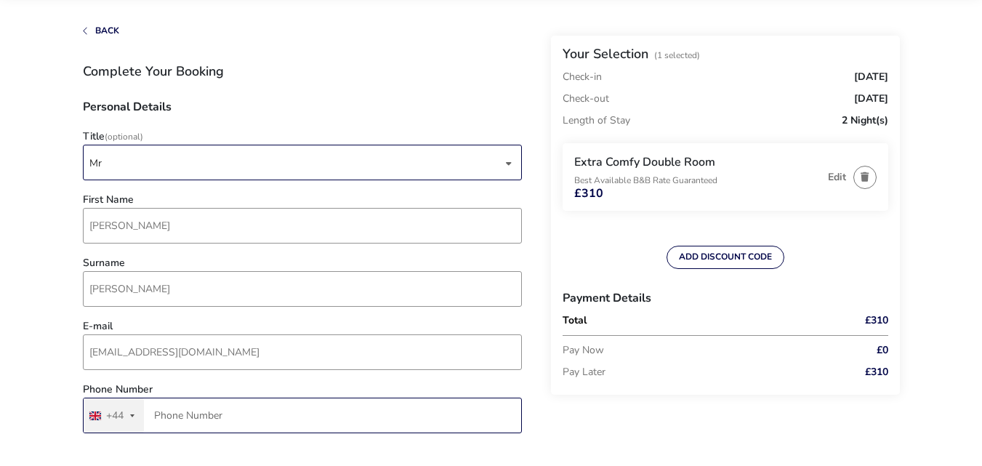
type input "7850 605480"
type input "3 [PERSON_NAME] Farm, [GEOGRAPHIC_DATA]"
type input "[GEOGRAPHIC_DATA]"
type input "NE3 4SF"
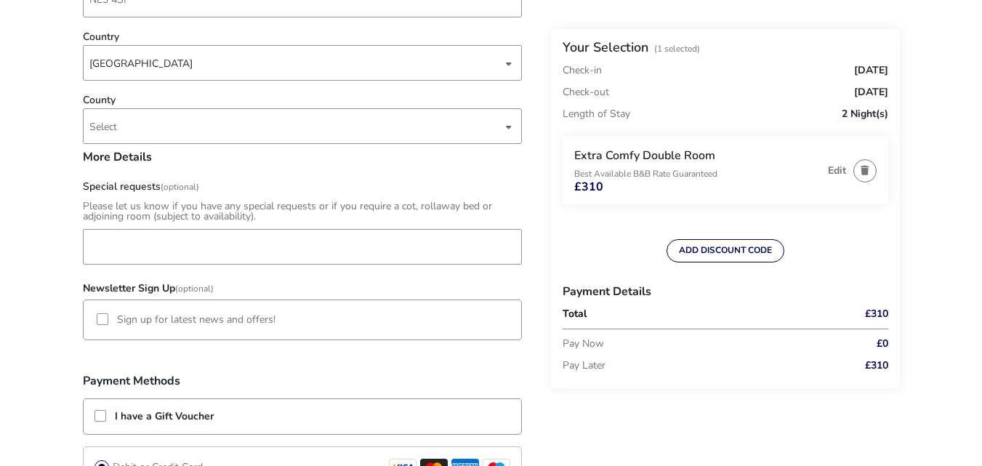
scroll to position [872, 0]
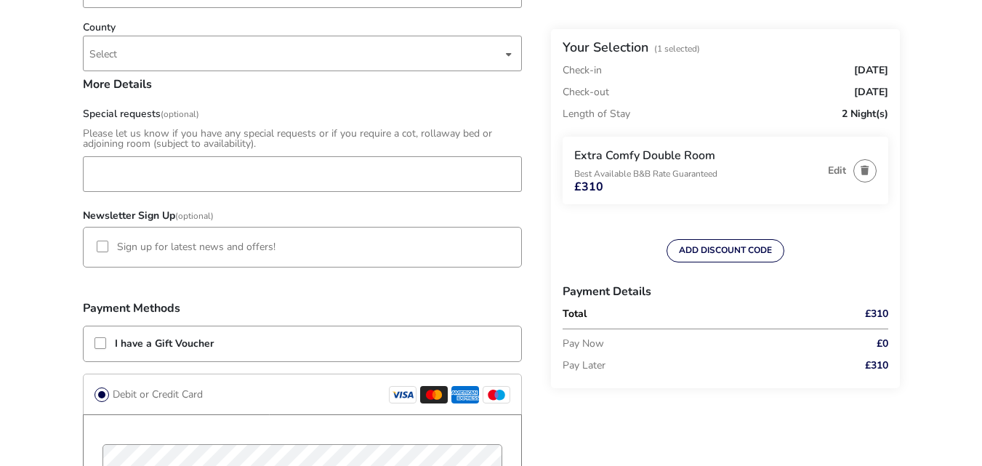
click at [102, 243] on div at bounding box center [103, 247] width 12 height 12
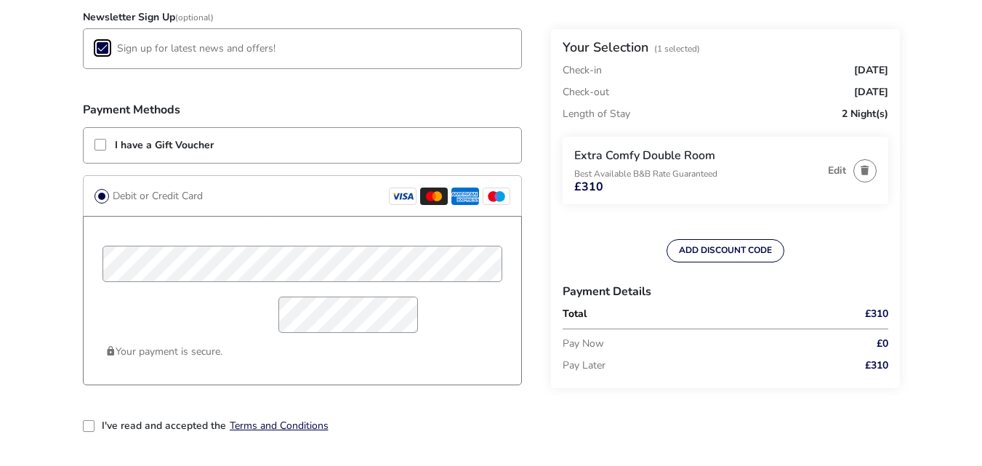
scroll to position [1163, 0]
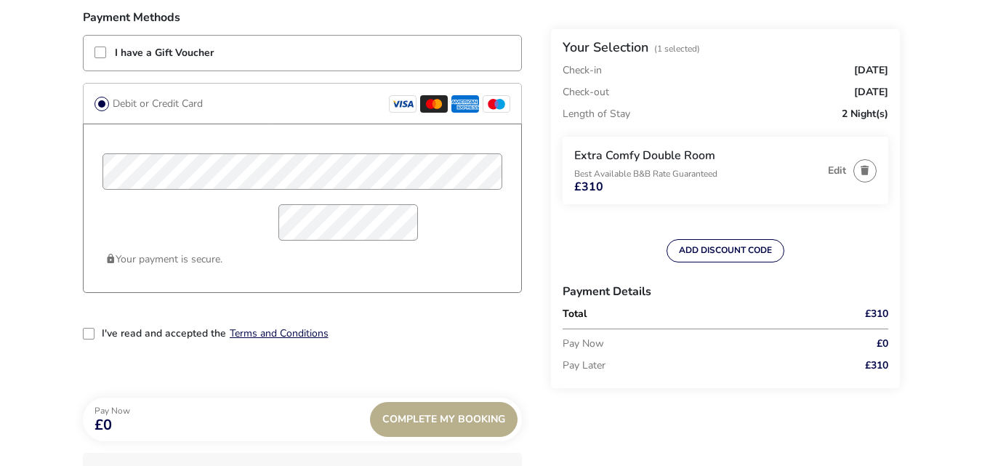
click at [90, 331] on div "2-term_condi" at bounding box center [89, 334] width 12 height 12
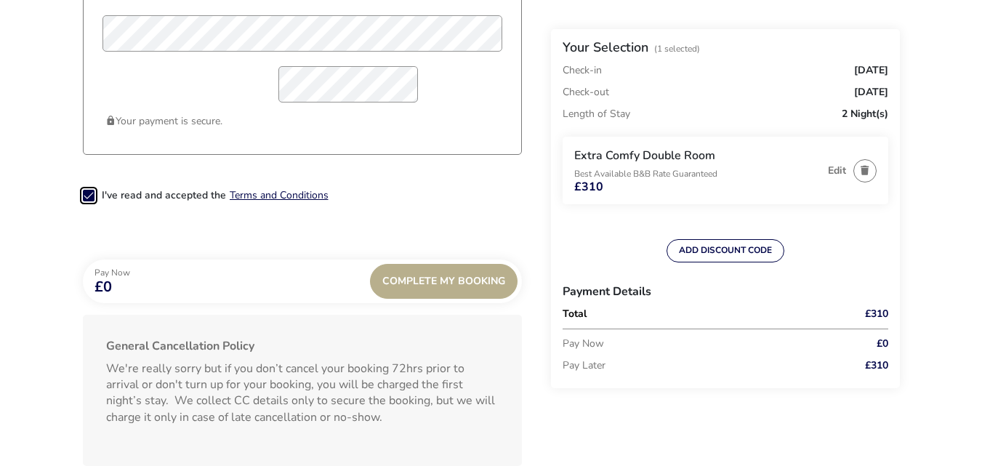
scroll to position [1308, 0]
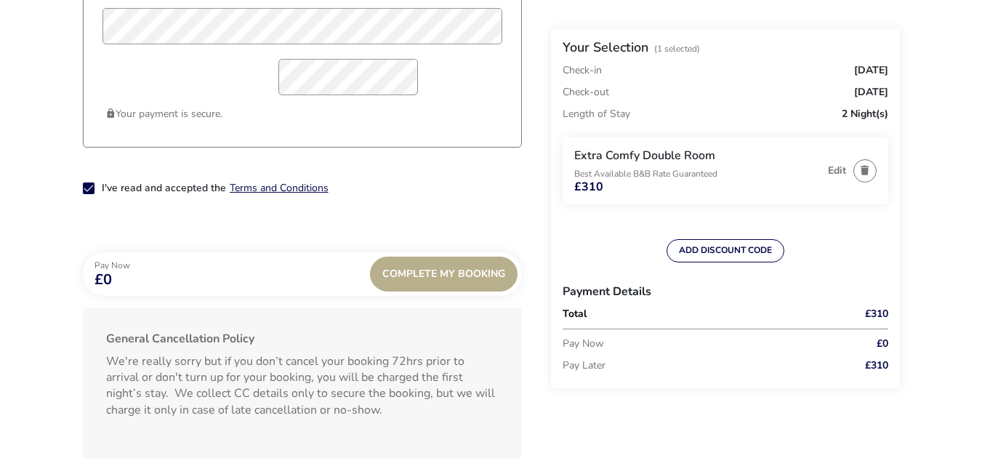
click at [143, 281] on div "Pay Now £0 Complete My Booking" at bounding box center [302, 274] width 439 height 44
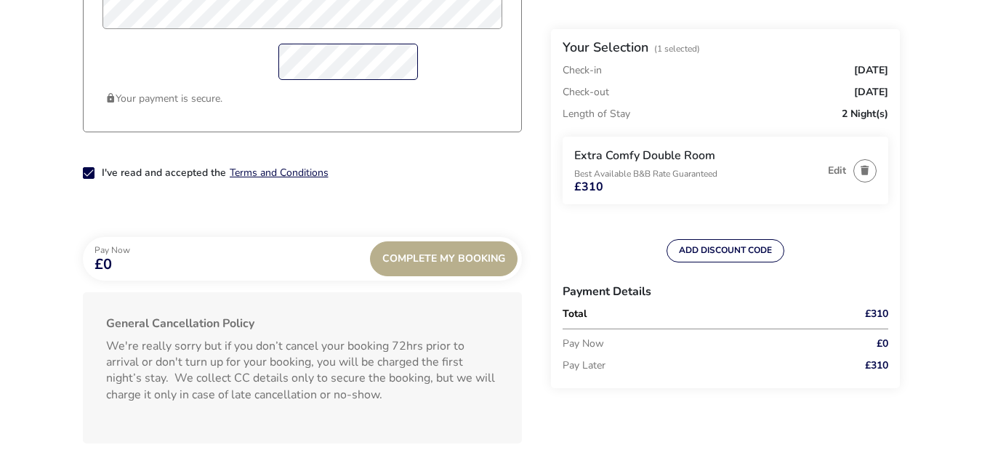
scroll to position [1251, 0]
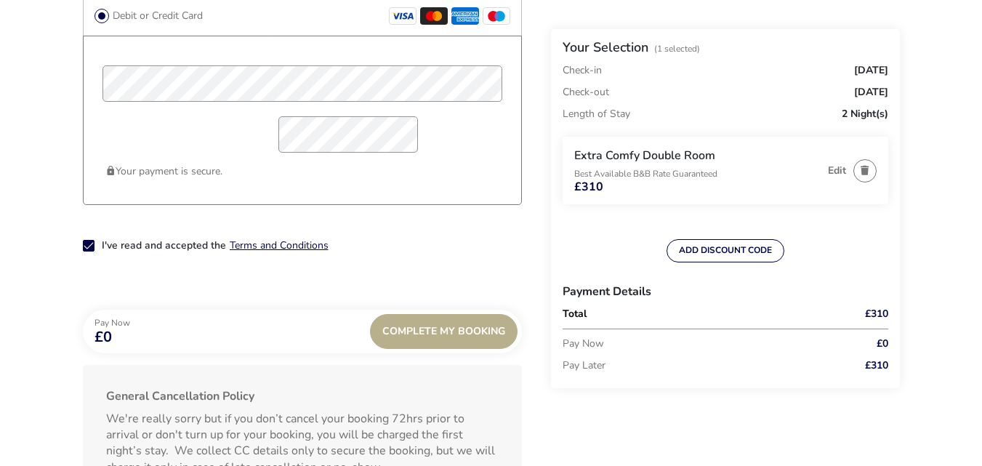
click at [585, 345] on p "Pay Now" at bounding box center [692, 344] width 260 height 22
click at [592, 344] on p "Pay Now" at bounding box center [692, 344] width 260 height 22
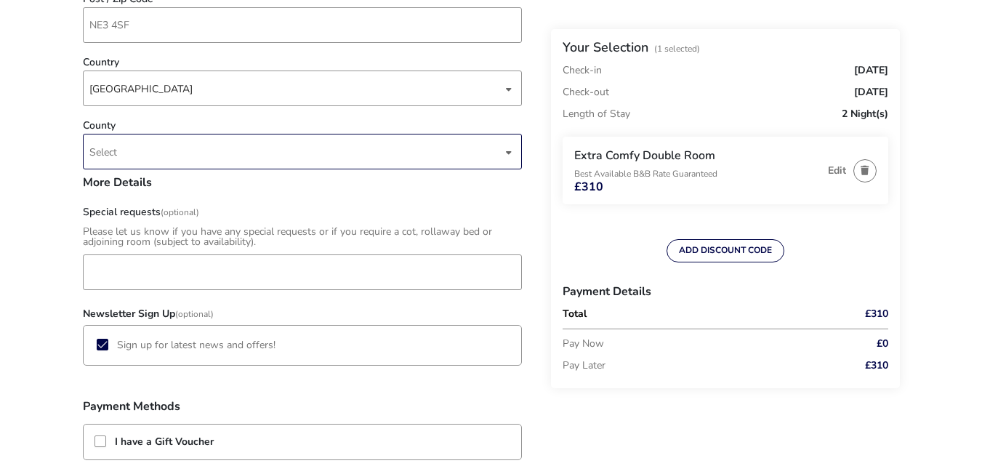
scroll to position [799, 0]
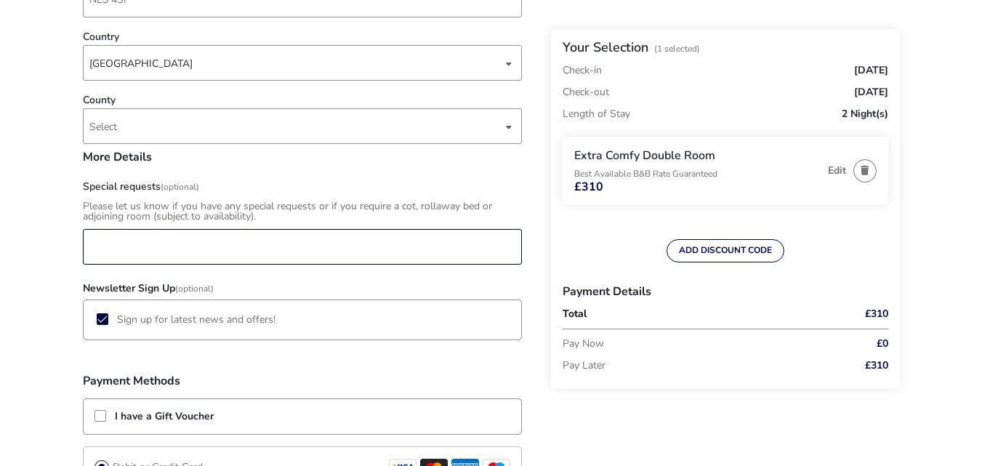
click at [99, 244] on input "Special requests (Optional)" at bounding box center [302, 247] width 439 height 36
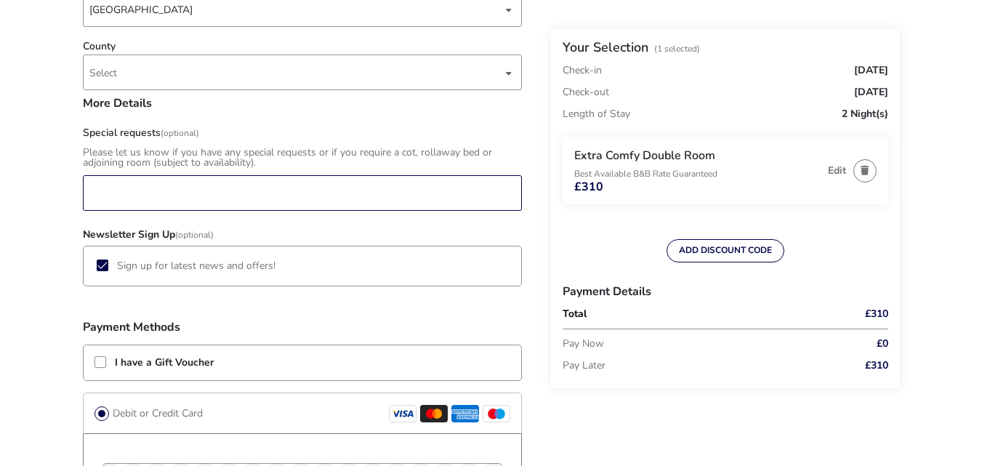
scroll to position [945, 0]
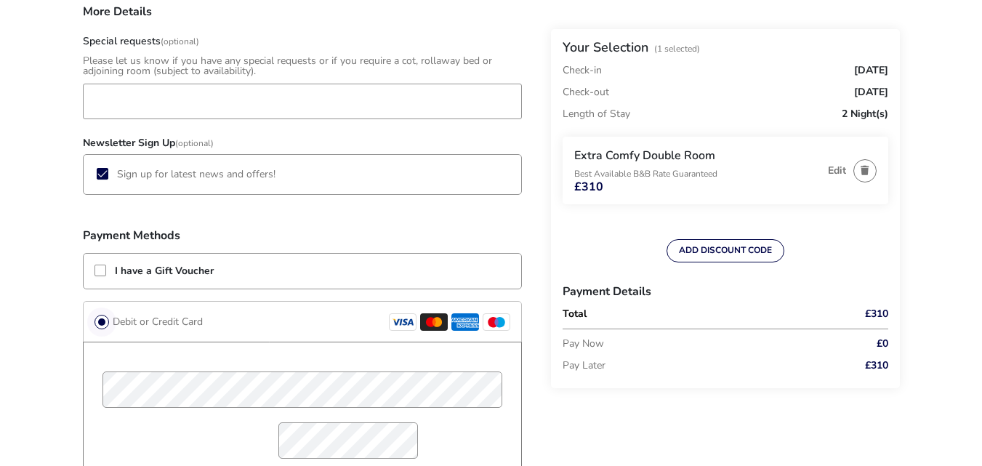
click at [105, 315] on div at bounding box center [101, 322] width 15 height 15
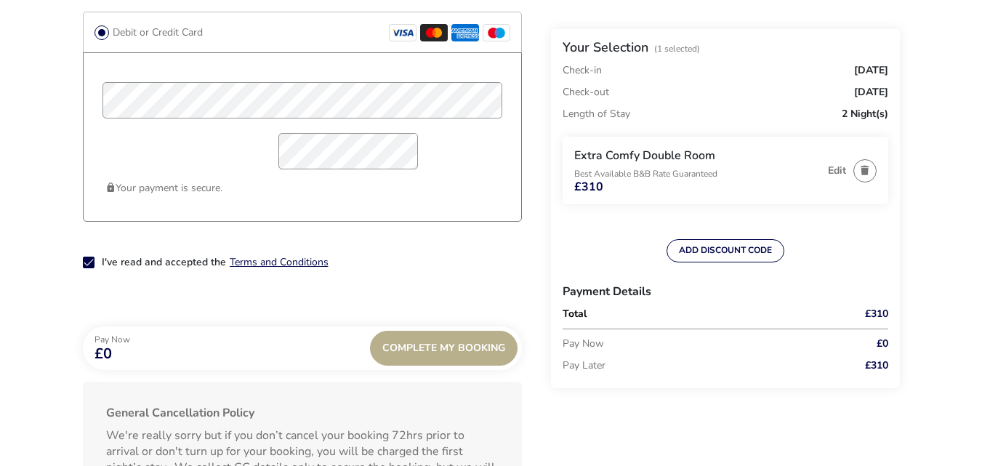
scroll to position [1308, 0]
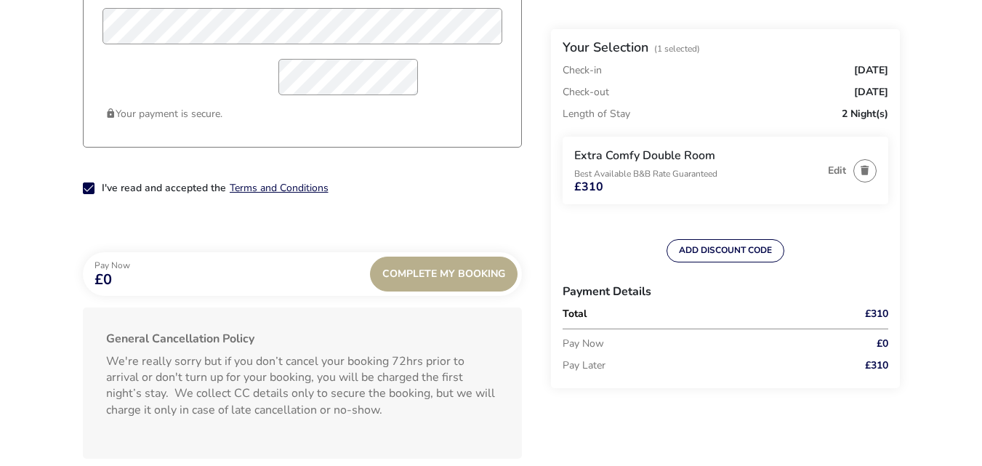
click at [113, 280] on span "£0" at bounding box center [112, 279] width 36 height 15
click at [440, 276] on div "Complete My Booking" at bounding box center [444, 274] width 148 height 35
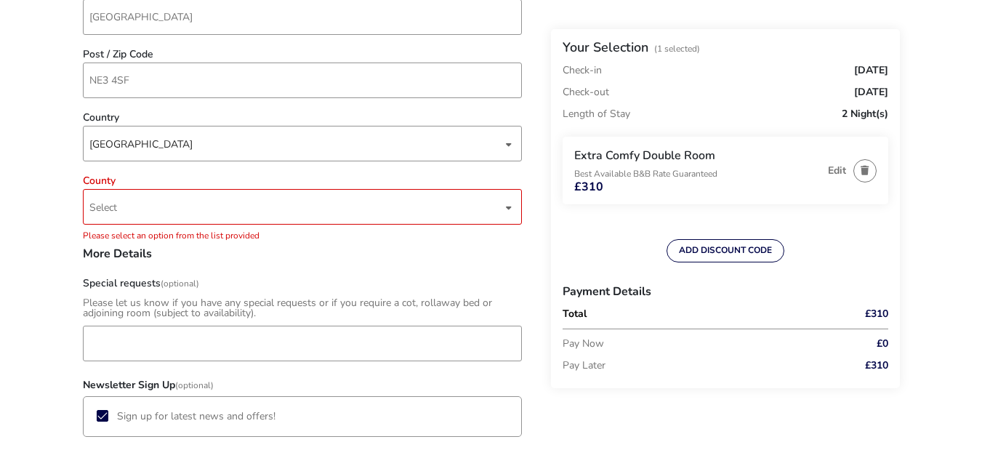
scroll to position [692, 0]
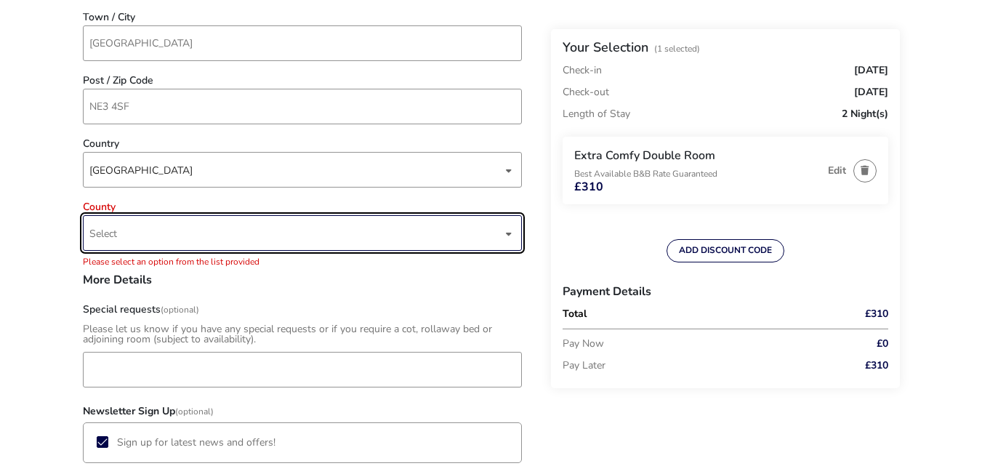
click at [509, 235] on div "dropdown trigger" at bounding box center [508, 233] width 7 height 28
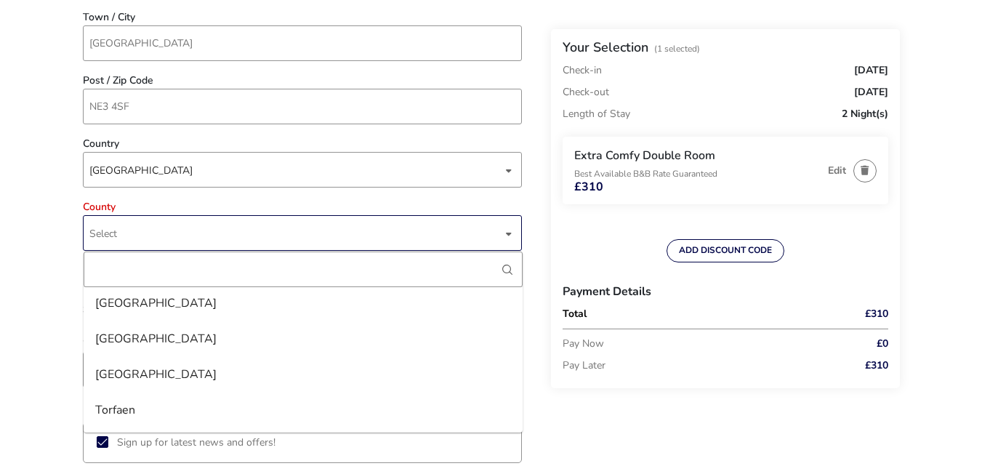
scroll to position [3706, 0]
click at [166, 371] on li "Tyne And Wear" at bounding box center [303, 373] width 439 height 36
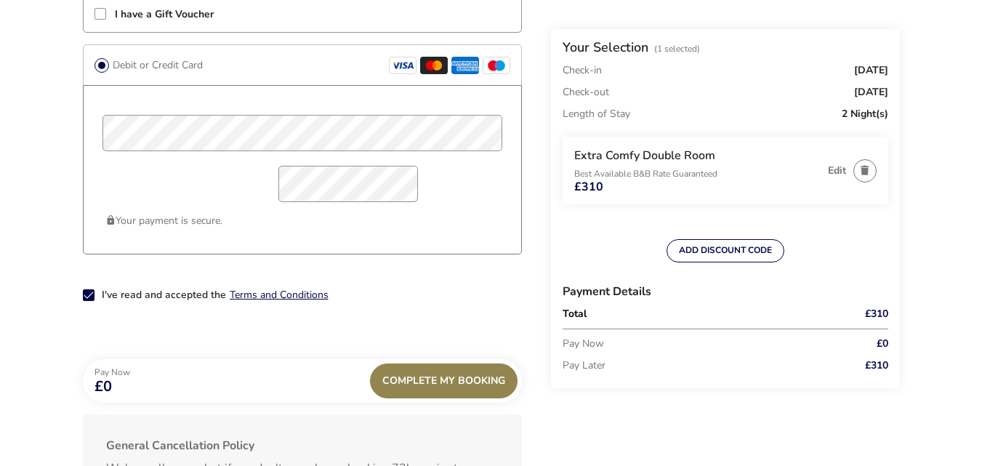
scroll to position [1274, 0]
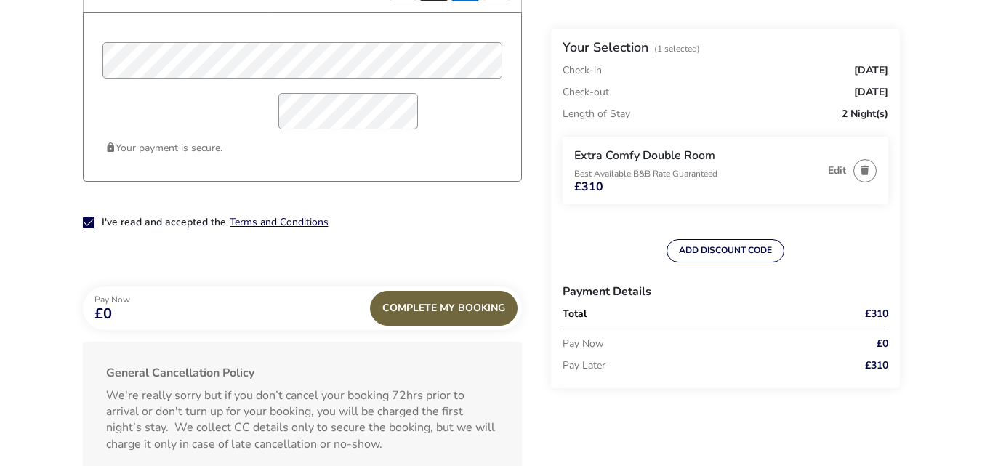
click at [444, 309] on span "Complete My Booking" at bounding box center [443, 307] width 123 height 11
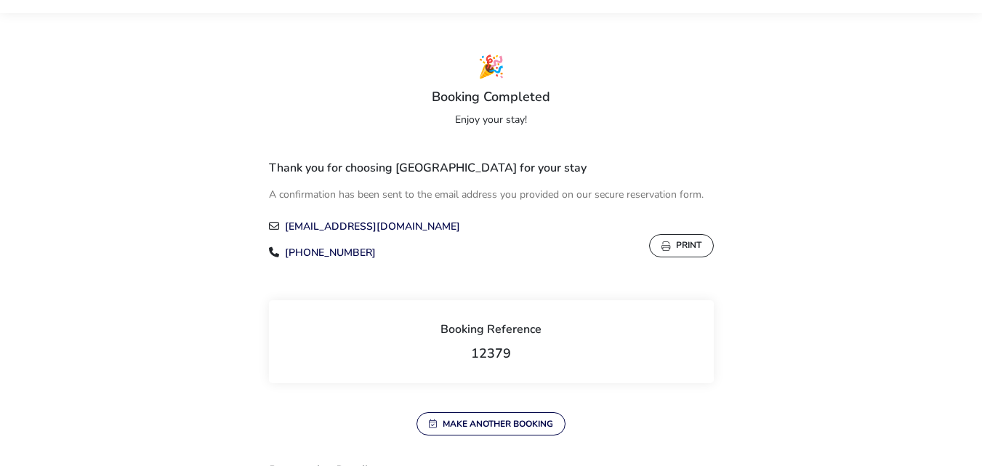
scroll to position [73, 0]
